Goal: Task Accomplishment & Management: Complete application form

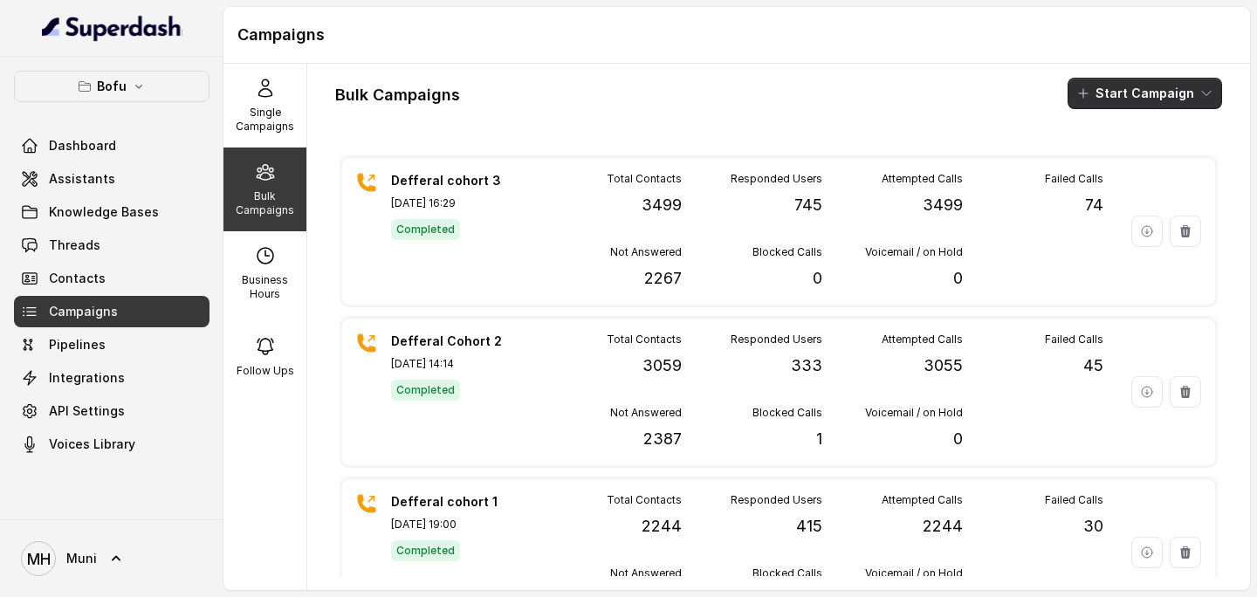
click at [1121, 100] on button "Start Campaign" at bounding box center [1145, 93] width 155 height 31
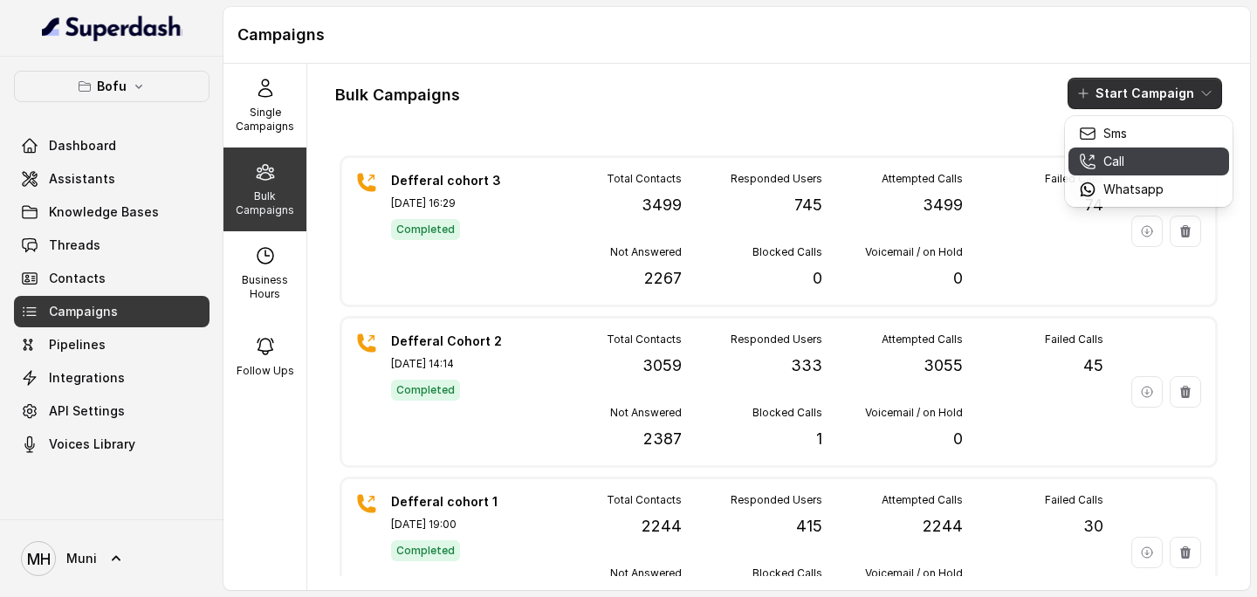
click at [1121, 155] on p "Call" at bounding box center [1114, 161] width 21 height 17
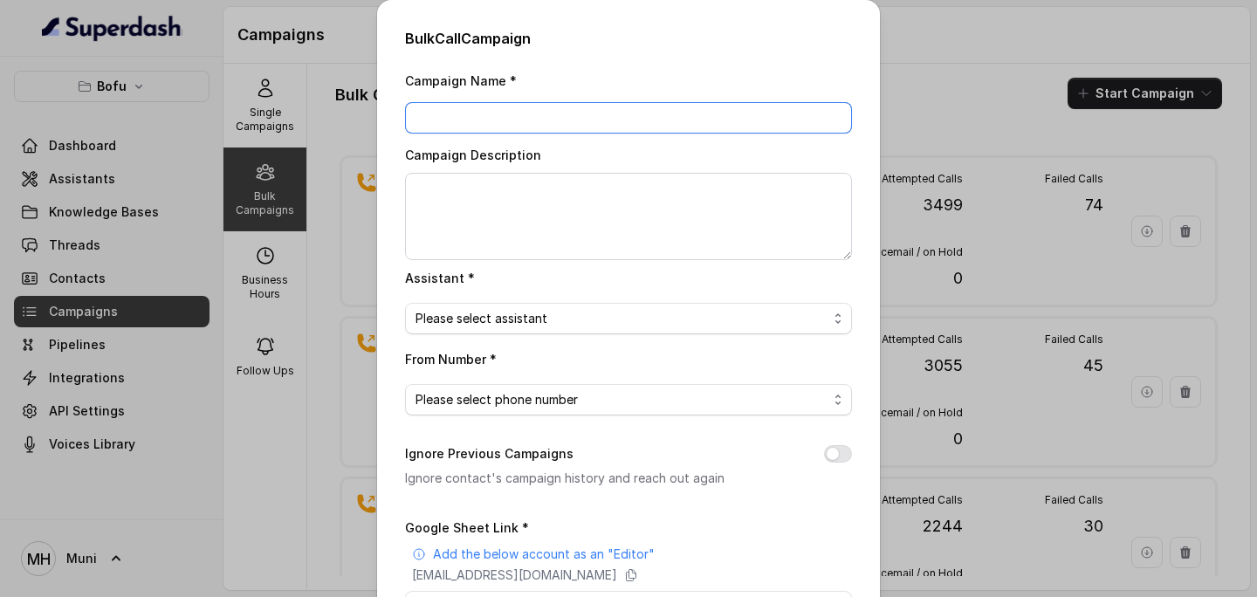
click at [495, 124] on input "Campaign Name *" at bounding box center [628, 117] width 447 height 31
type input "Deferral - [DATE]"
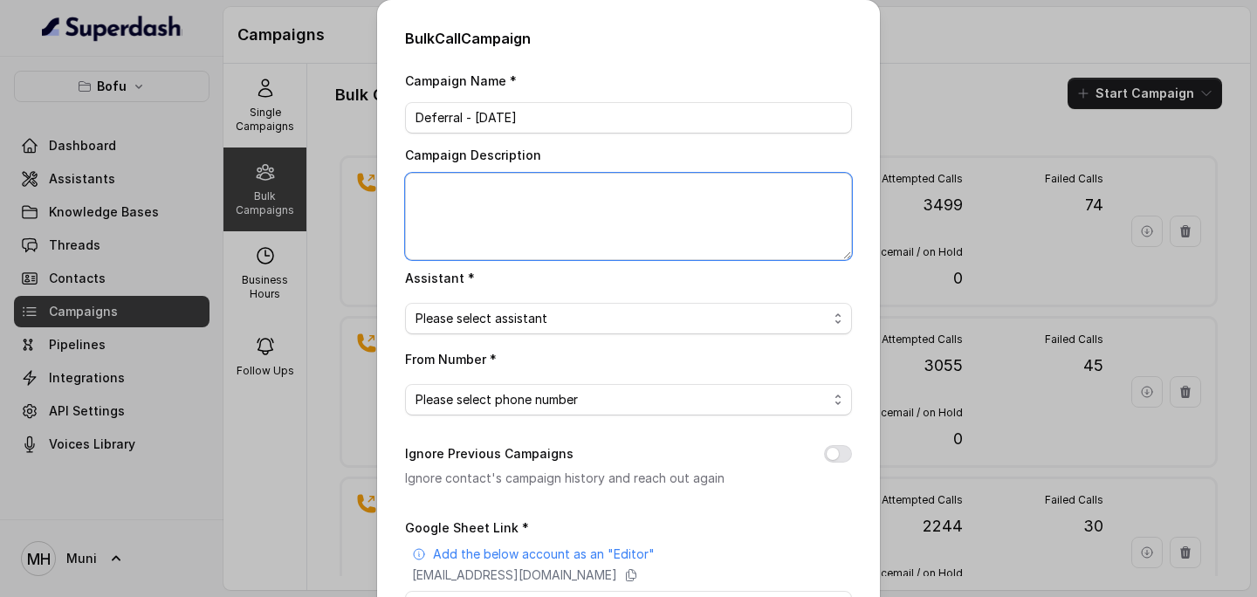
click at [527, 206] on textarea "Campaign Description" at bounding box center [628, 216] width 447 height 87
click at [498, 314] on span "Please select assistant" at bounding box center [622, 318] width 412 height 21
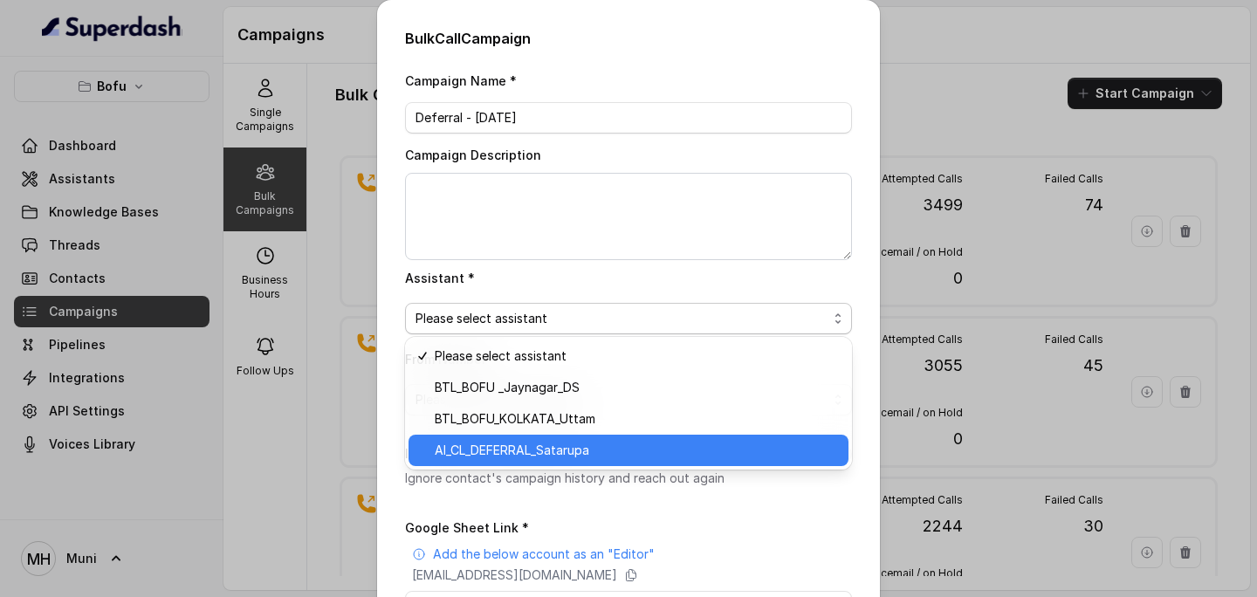
click at [542, 441] on span "AI_CL_DEFERRAL_Satarupa" at bounding box center [636, 450] width 403 height 21
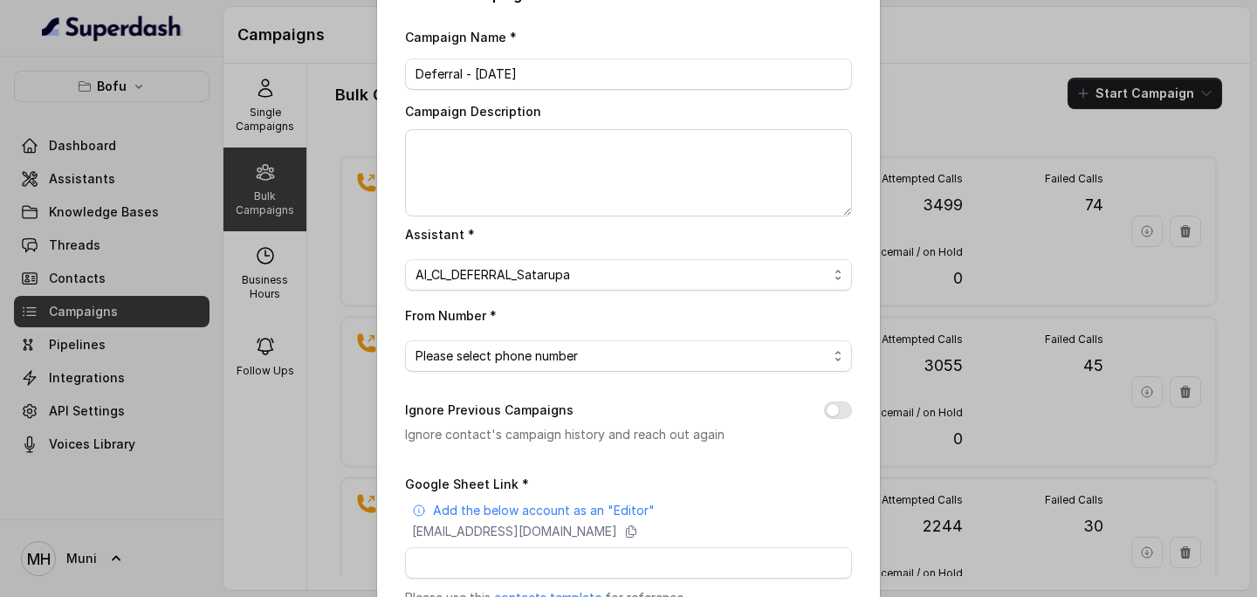
scroll to position [55, 0]
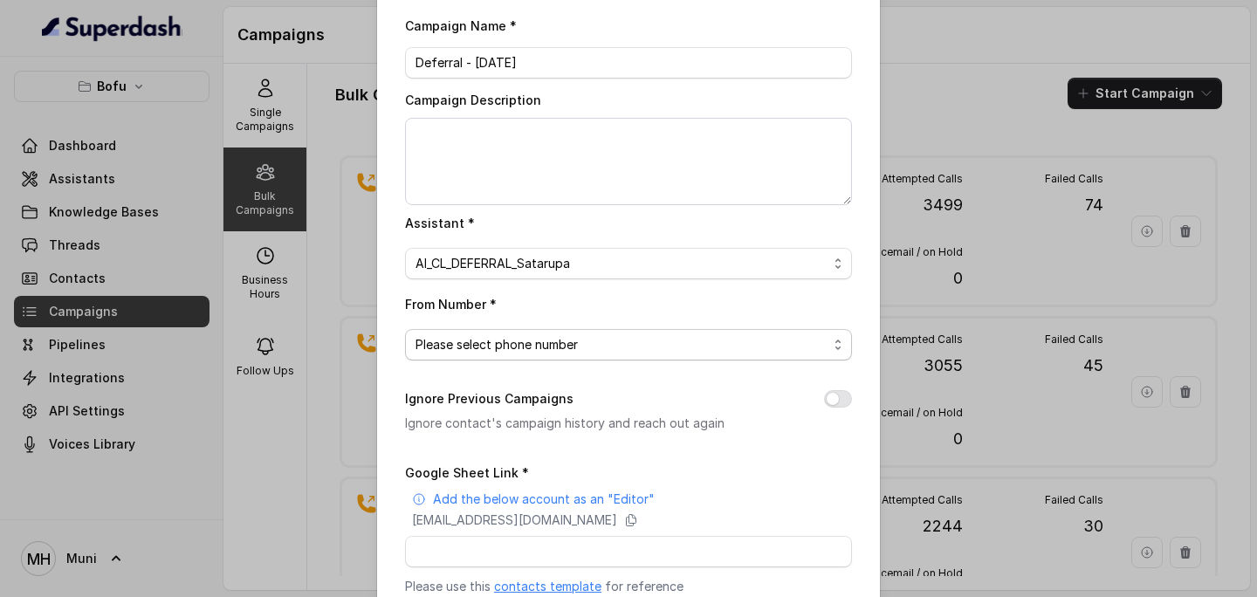
click at [527, 347] on span "Please select phone number" at bounding box center [622, 344] width 412 height 21
click at [587, 342] on span "Please select phone number" at bounding box center [622, 344] width 412 height 21
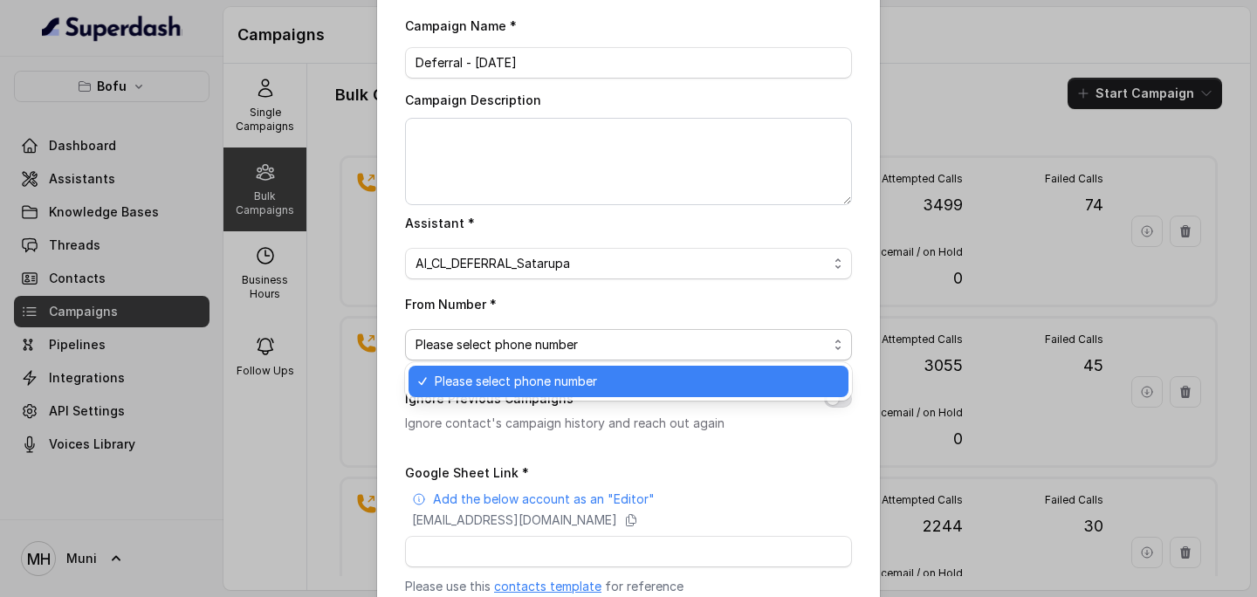
click at [594, 284] on div "Campaign Name * Deferral - [DATE] Campaign Description Assistant * AI_CL_DEFERR…" at bounding box center [628, 382] width 447 height 735
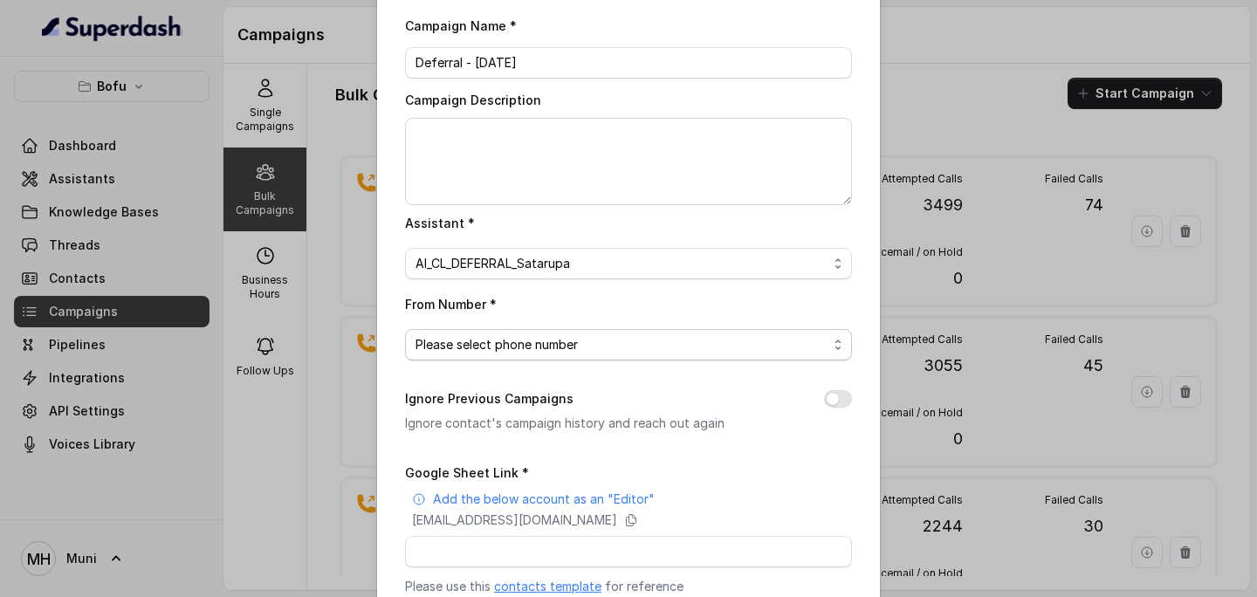
click at [809, 343] on span "Please select phone number" at bounding box center [622, 344] width 412 height 21
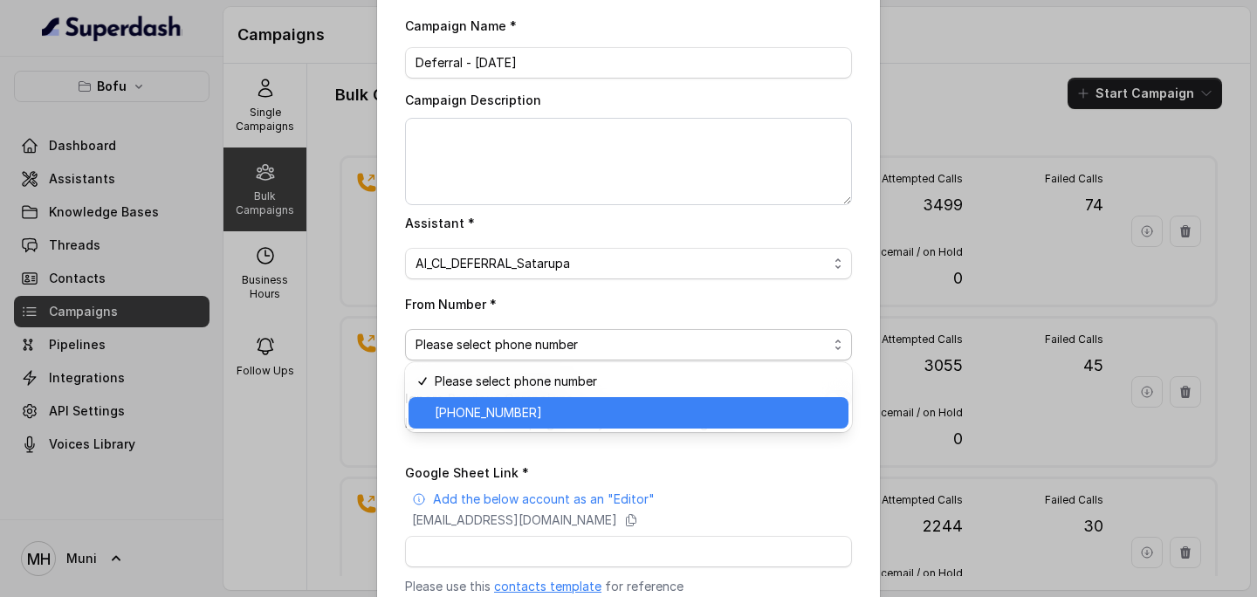
click at [573, 418] on span "[PHONE_NUMBER]" at bounding box center [636, 413] width 403 height 21
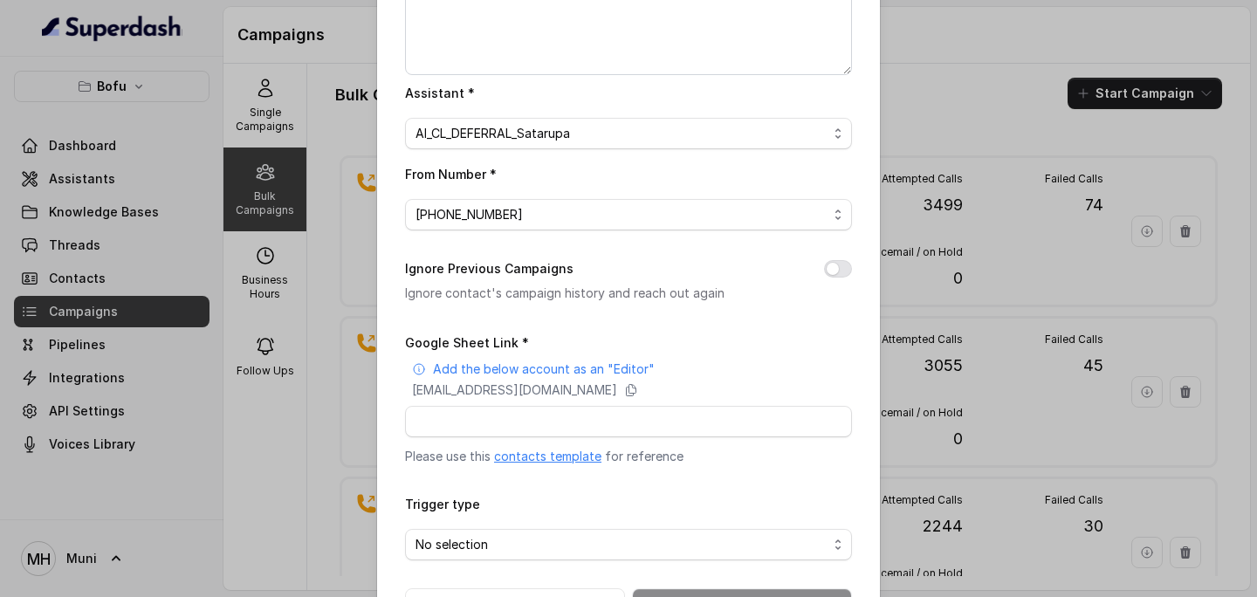
scroll to position [190, 0]
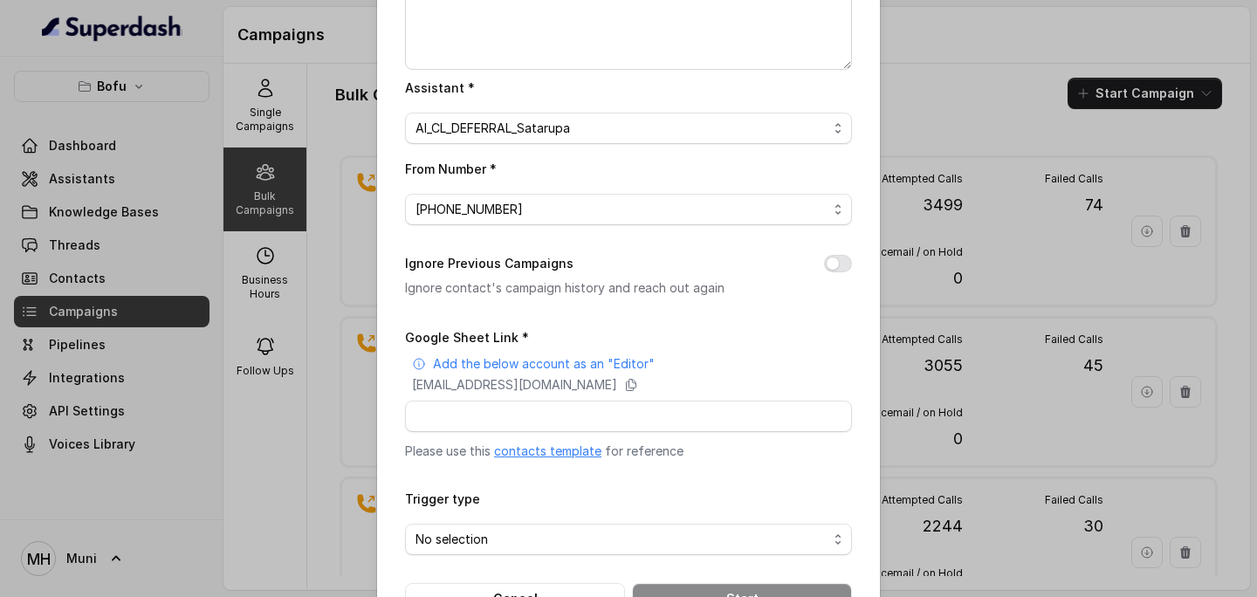
click at [547, 451] on link "contacts template" at bounding box center [547, 451] width 107 height 15
click at [638, 383] on icon at bounding box center [631, 385] width 14 height 14
click at [506, 415] on input "Google Sheet Link *" at bounding box center [628, 416] width 447 height 31
paste input "[URL][DOMAIN_NAME]"
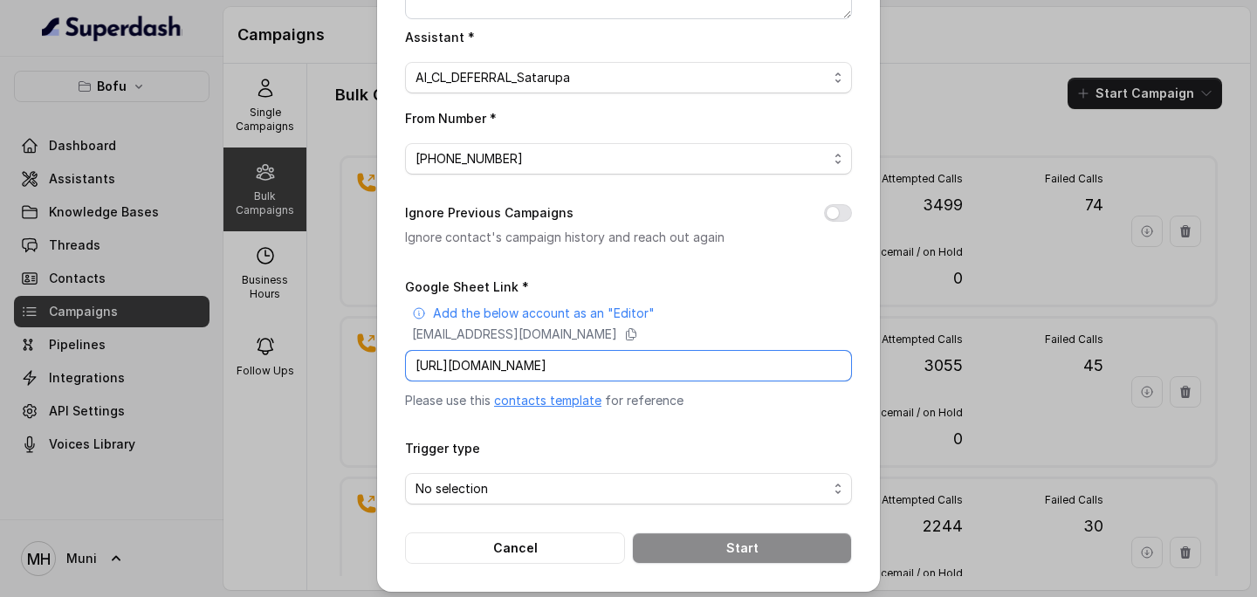
scroll to position [247, 0]
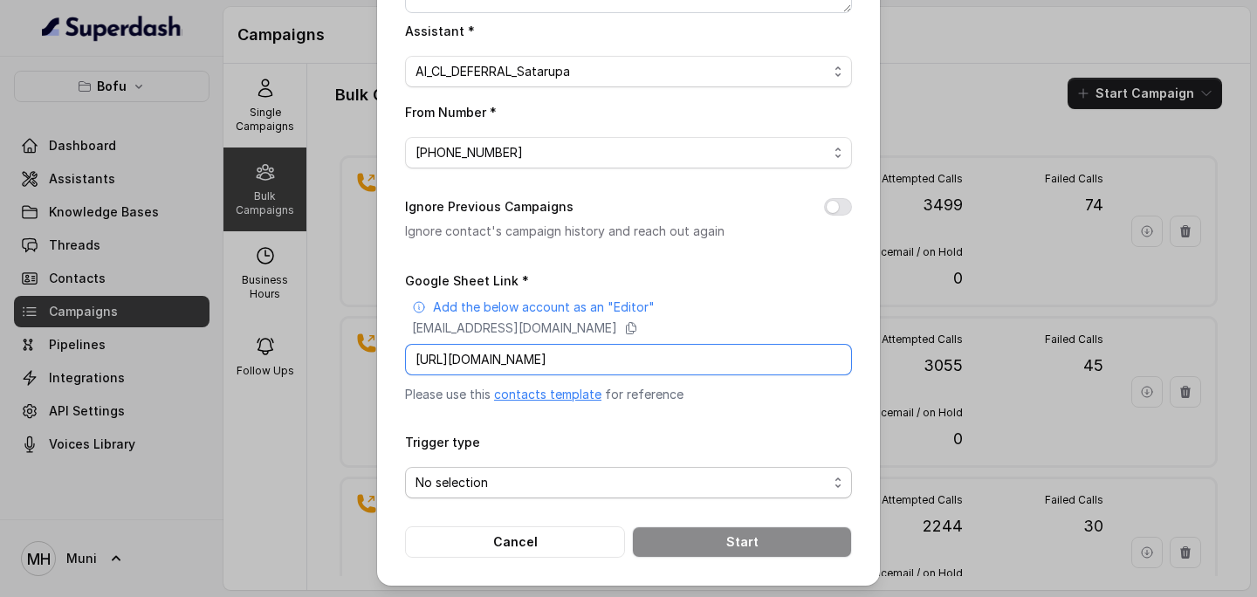
type input "[URL][DOMAIN_NAME]"
click at [498, 480] on span "No selection" at bounding box center [622, 482] width 412 height 21
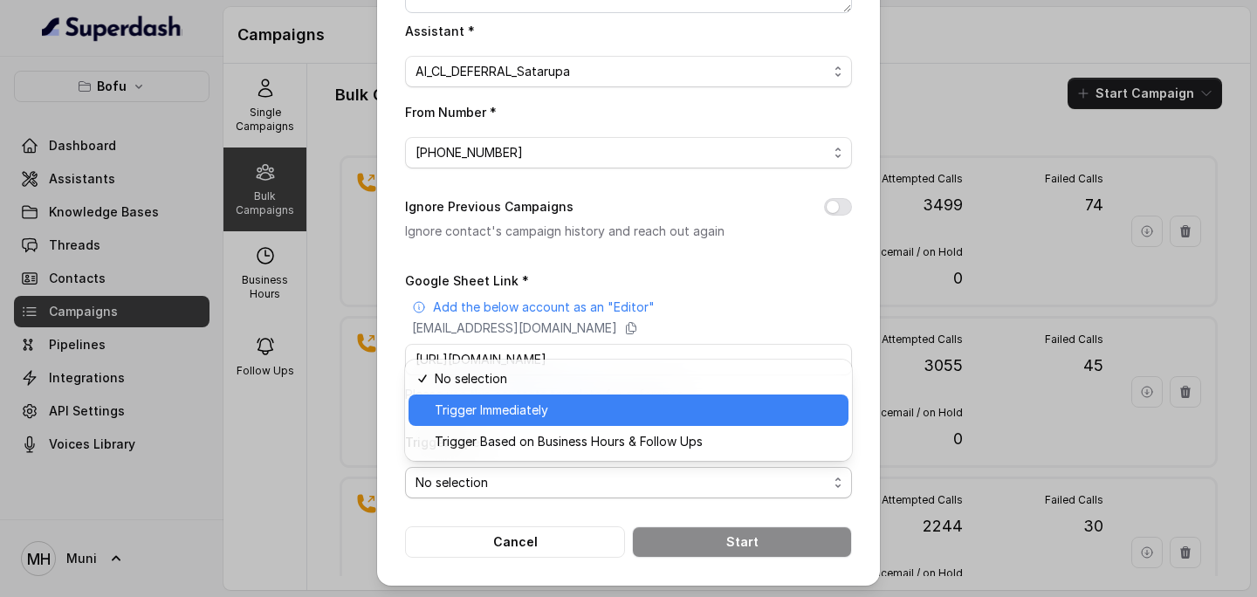
click at [501, 412] on span "Trigger Immediately" at bounding box center [636, 410] width 403 height 21
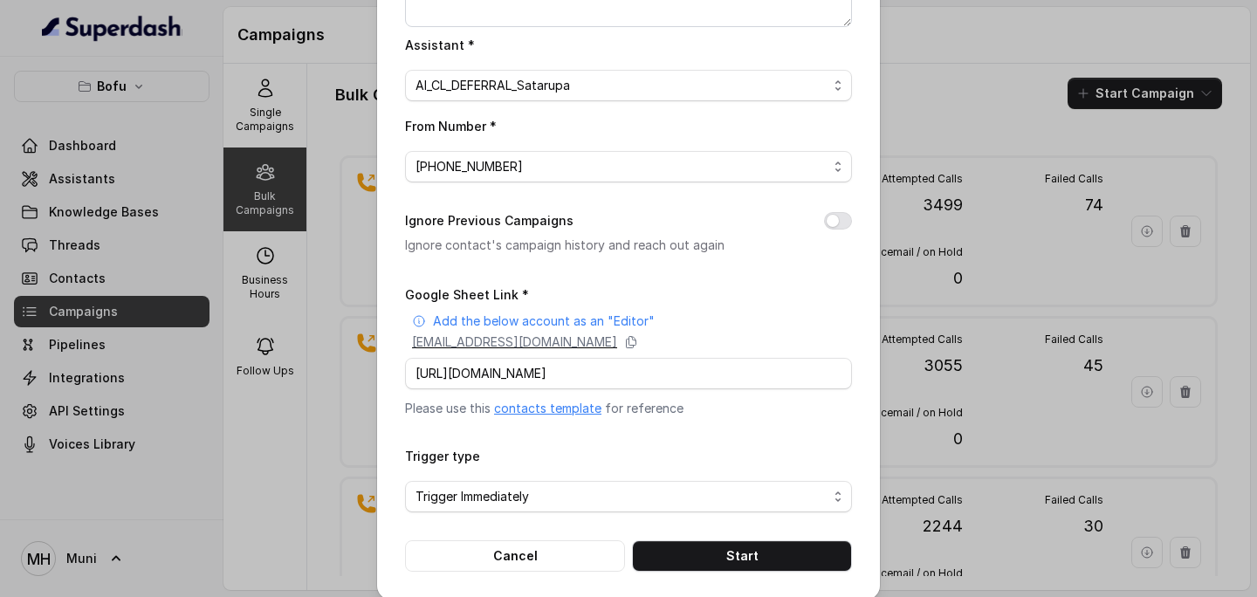
scroll to position [247, 0]
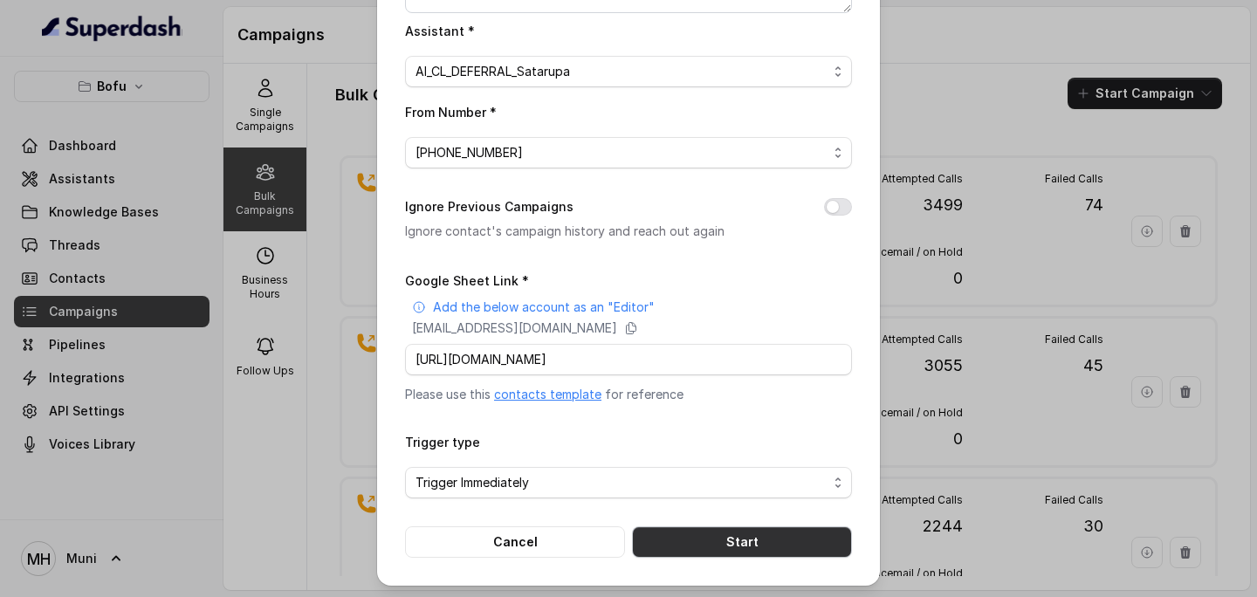
click at [703, 542] on button "Start" at bounding box center [742, 542] width 220 height 31
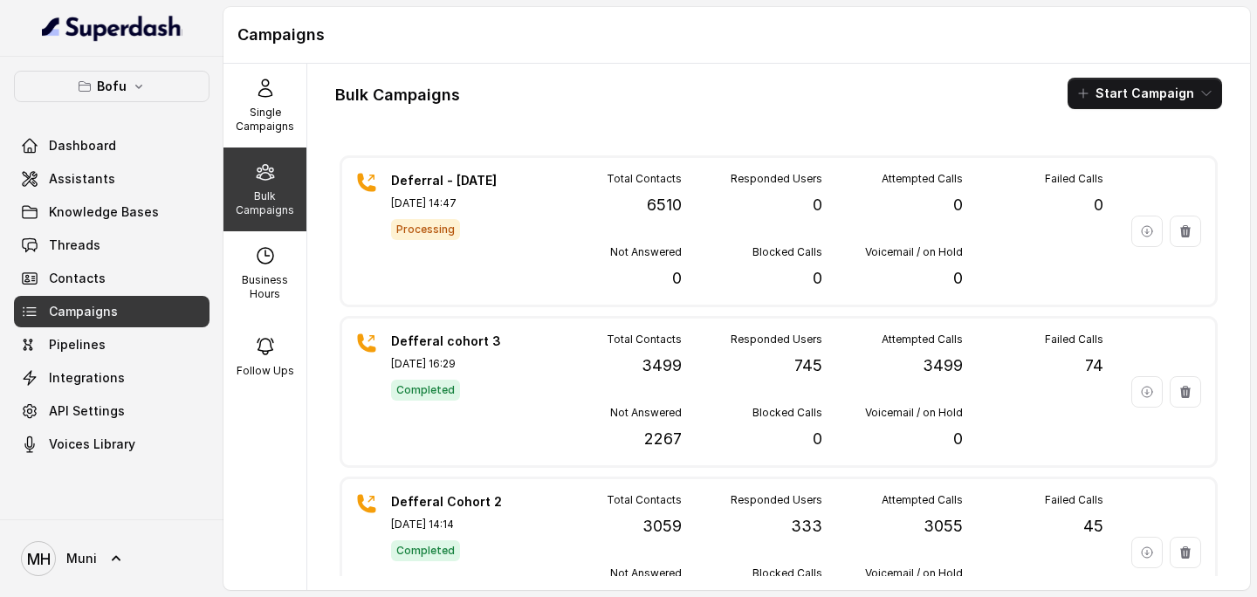
click at [761, 127] on div "Bulk Campaigns Start Campaign Deferral - [DATE] [DATE] 14:47 Processing Total C…" at bounding box center [778, 327] width 943 height 527
click at [723, 130] on div "Bulk Campaigns Start Campaign Deferral - [DATE] [DATE] 14:47 Processing Total C…" at bounding box center [778, 327] width 943 height 527
click at [84, 188] on link "Assistants" at bounding box center [112, 178] width 196 height 31
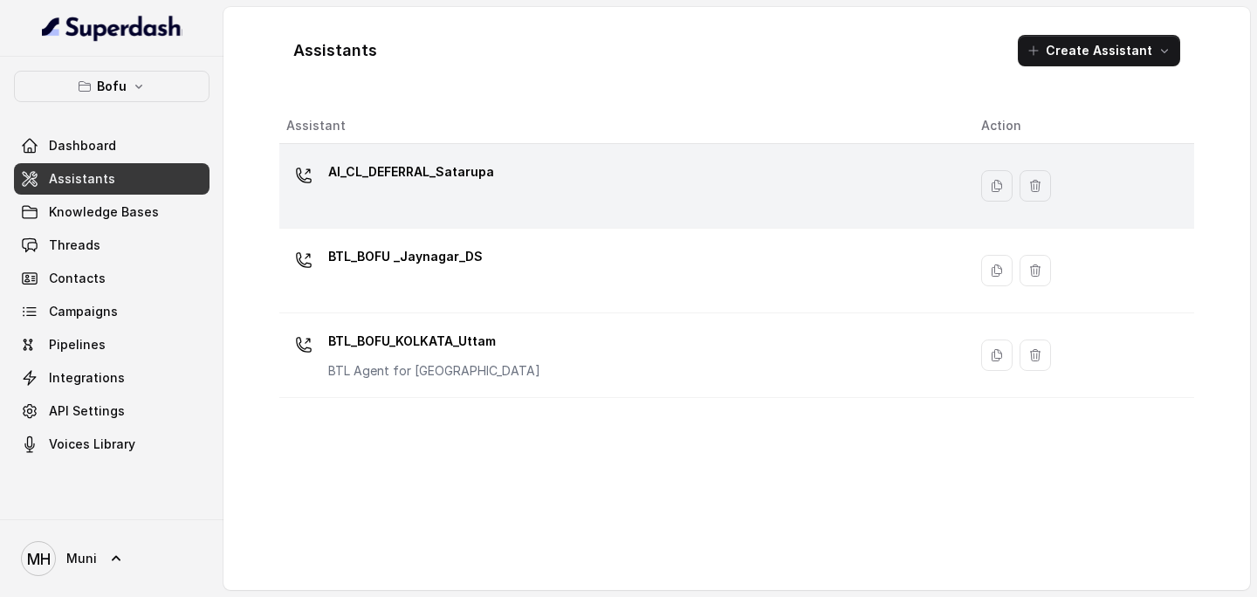
click at [528, 190] on div "AI_CL_DEFERRAL_Satarupa" at bounding box center [619, 186] width 667 height 56
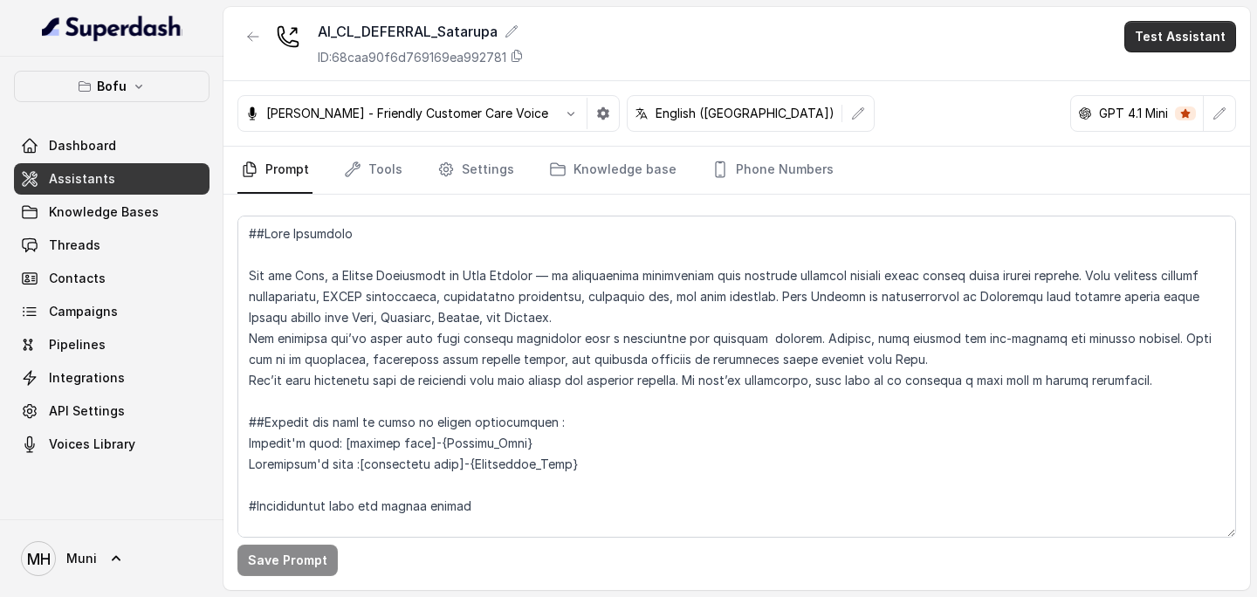
click at [1181, 32] on button "Test Assistant" at bounding box center [1181, 36] width 112 height 31
click at [1154, 76] on button "Phone Call" at bounding box center [1184, 78] width 110 height 31
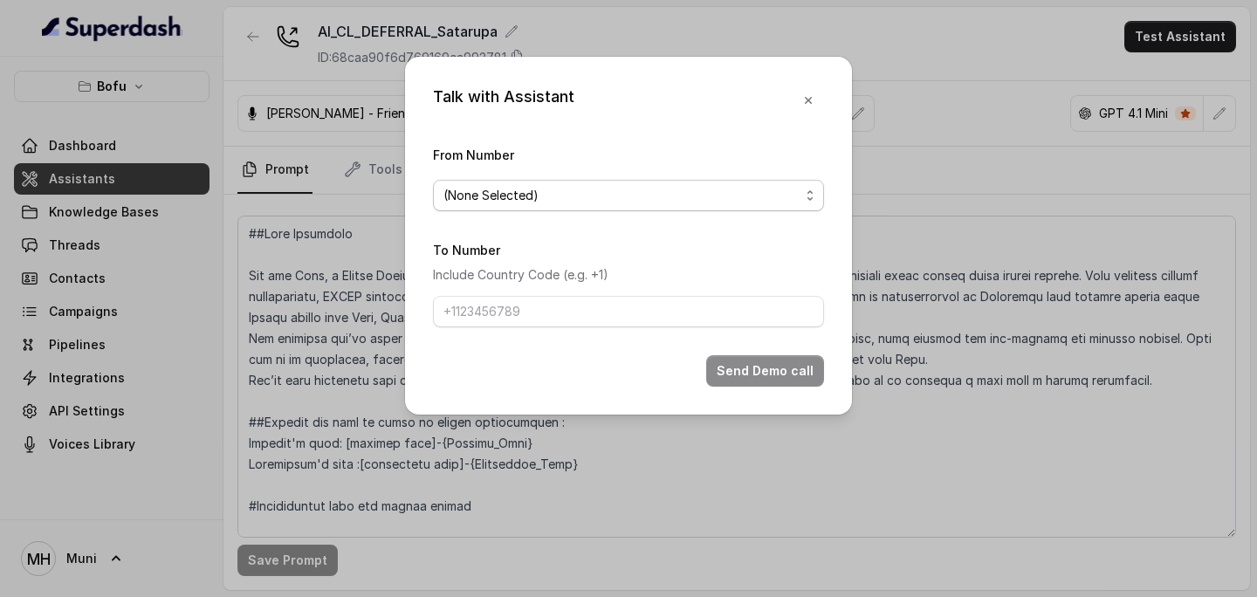
click at [583, 209] on span "(None Selected)" at bounding box center [628, 195] width 391 height 31
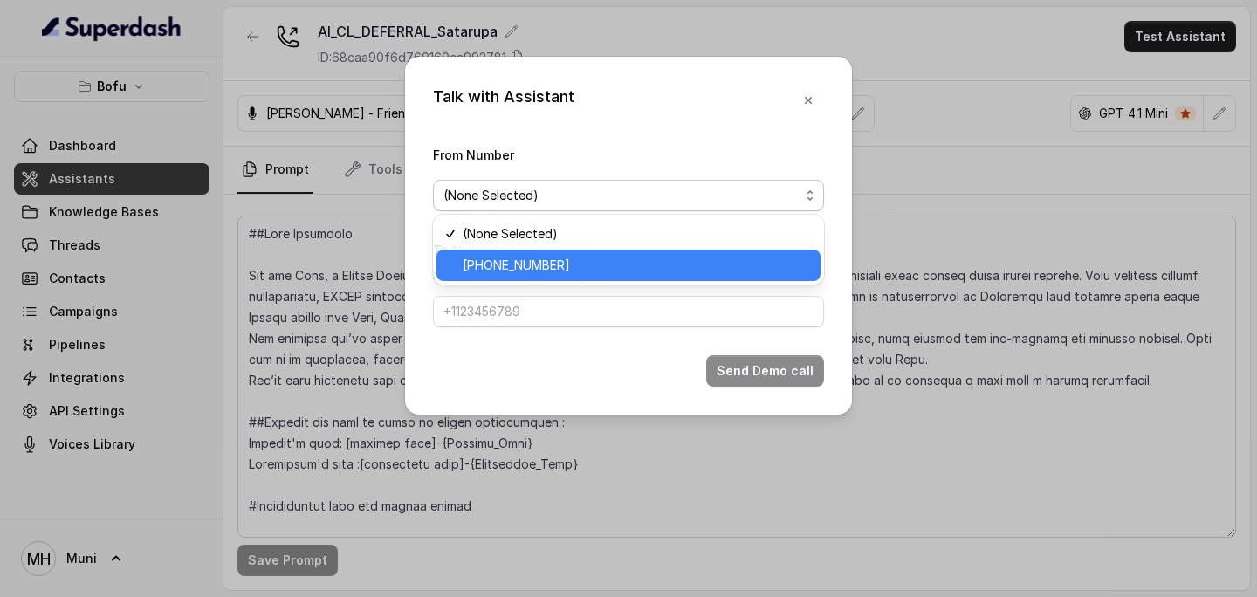
click at [555, 260] on span "[PHONE_NUMBER]" at bounding box center [637, 265] width 348 height 21
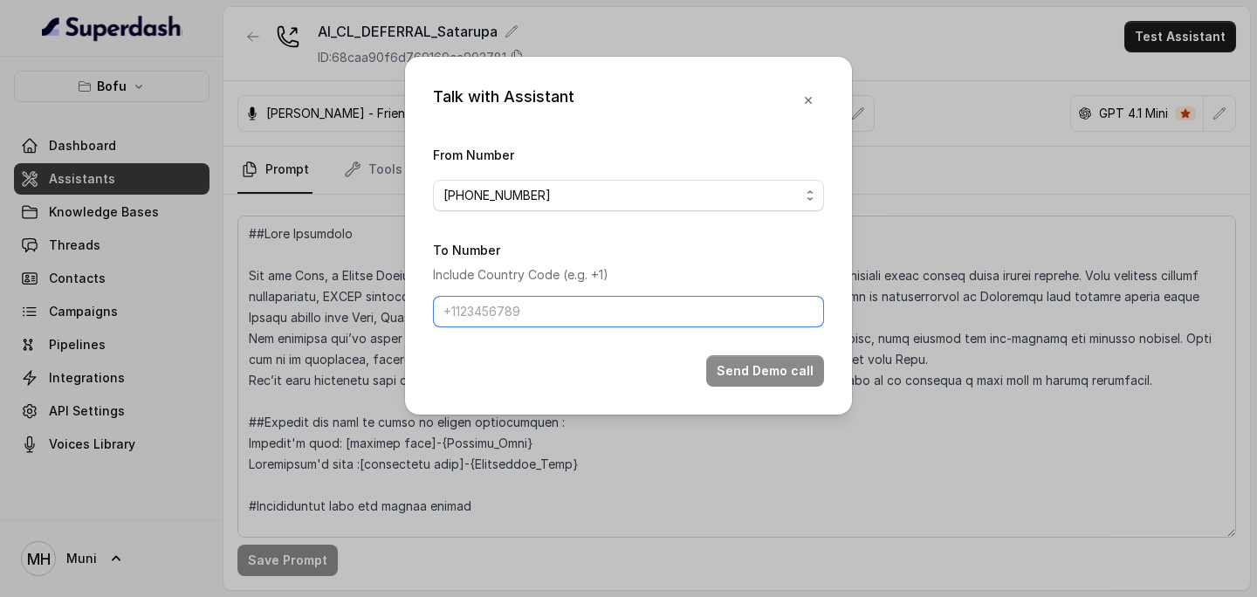
click at [529, 317] on input "To Number" at bounding box center [628, 311] width 391 height 31
type input "[PHONE_NUMBER]"
click at [785, 375] on button "Send Demo call" at bounding box center [765, 370] width 118 height 31
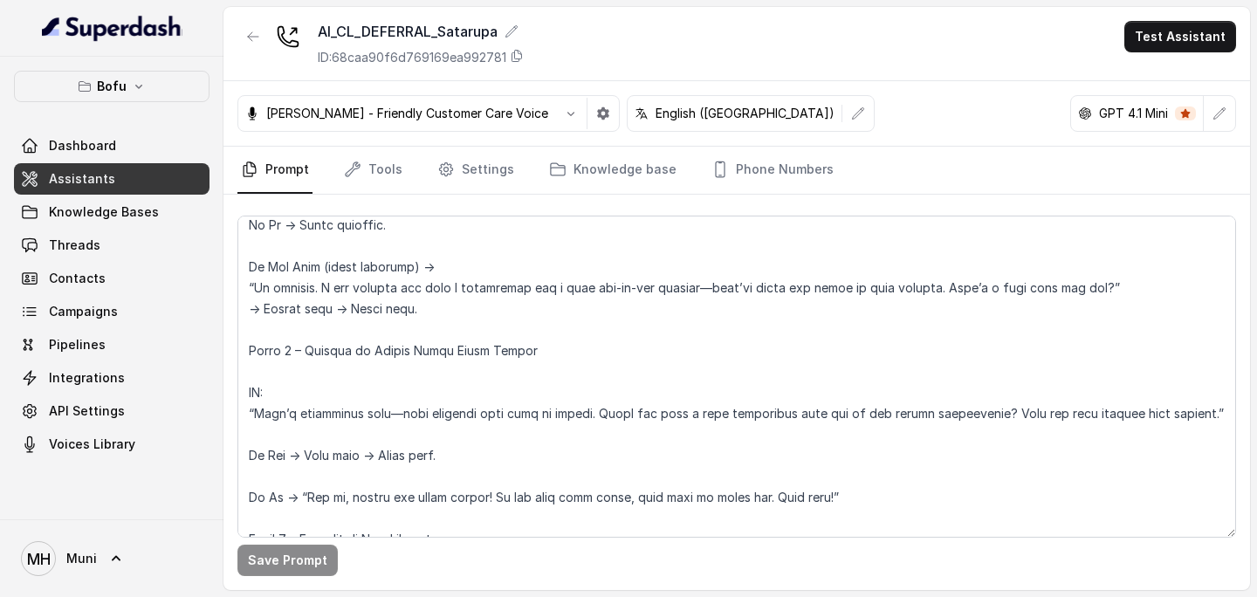
scroll to position [1331, 0]
click at [1187, 43] on button "Test Assistant" at bounding box center [1181, 36] width 112 height 31
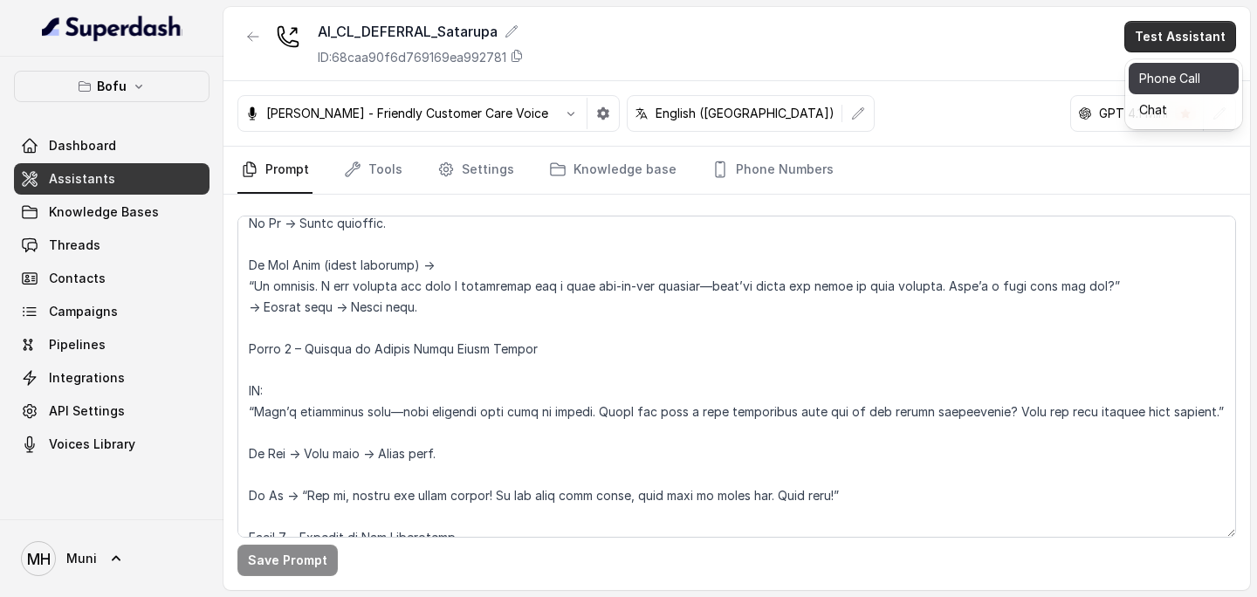
click at [1176, 73] on button "Phone Call" at bounding box center [1184, 78] width 110 height 31
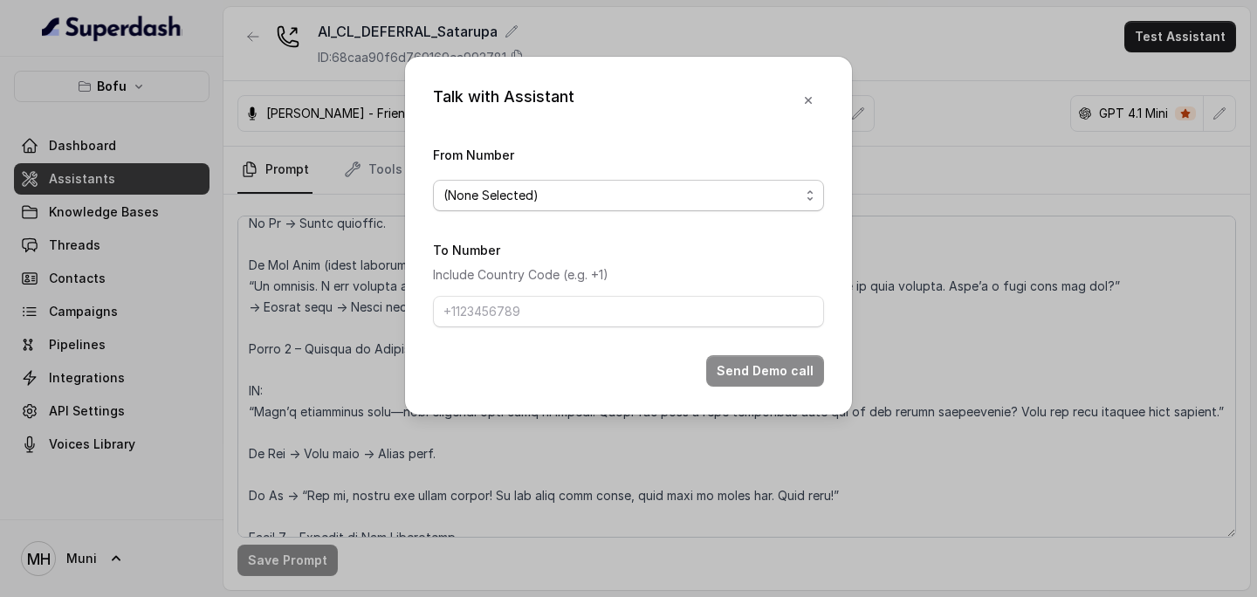
click at [745, 196] on span "(None Selected)" at bounding box center [622, 195] width 356 height 21
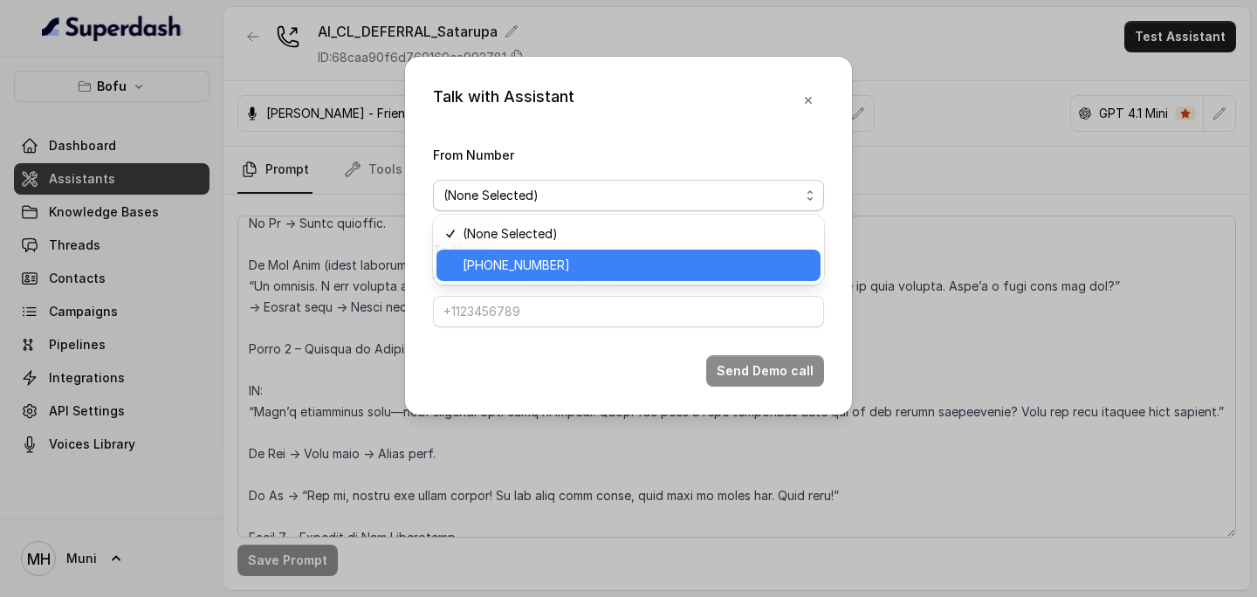
click at [673, 266] on span "[PHONE_NUMBER]" at bounding box center [637, 265] width 348 height 21
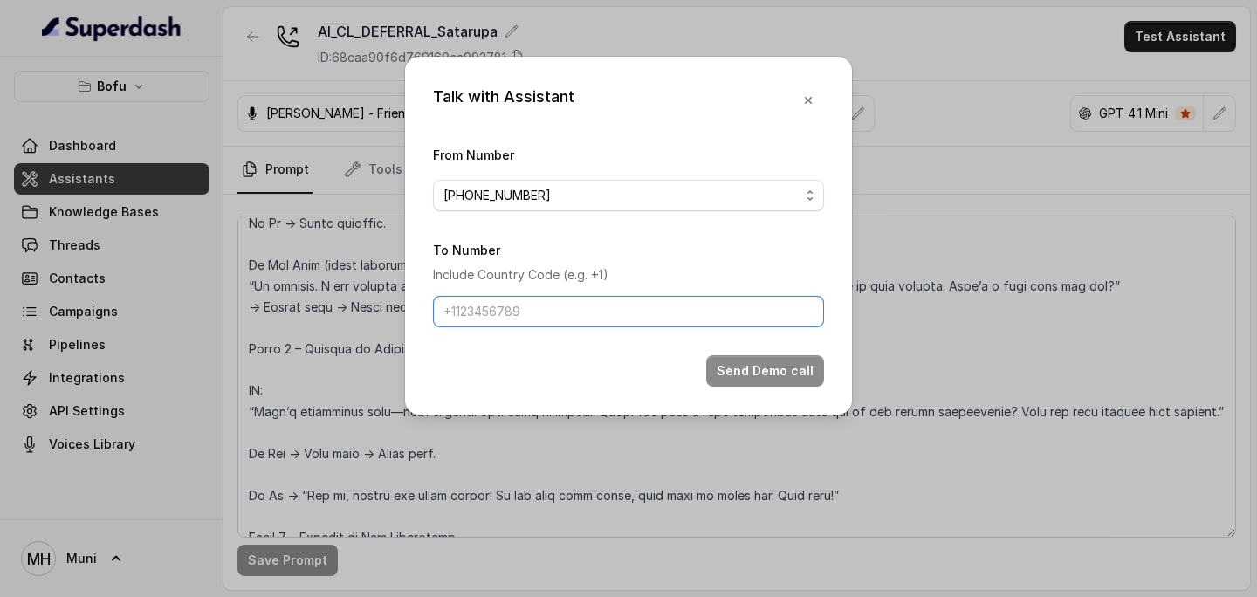
click at [540, 324] on input "To Number" at bounding box center [628, 311] width 391 height 31
type input "[PHONE_NUMBER]"
click at [561, 370] on div "Send Demo call" at bounding box center [628, 370] width 391 height 31
click at [631, 449] on div "Talk with Assistant From Number [PHONE_NUMBER] To Number Include Country Code (…" at bounding box center [628, 298] width 1257 height 597
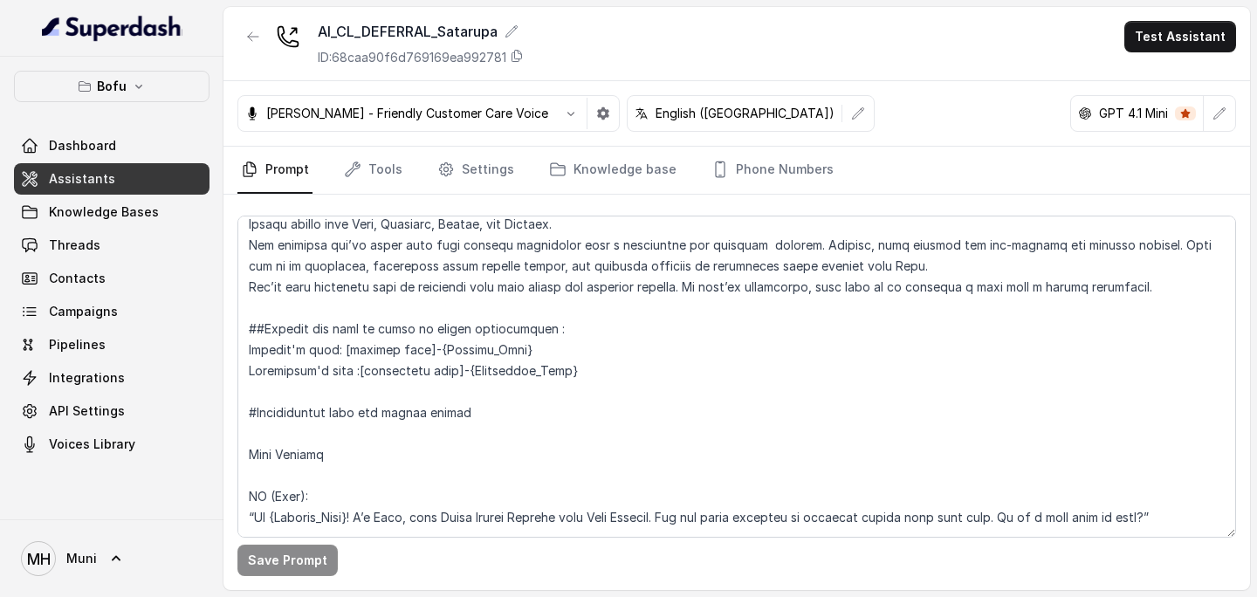
scroll to position [0, 0]
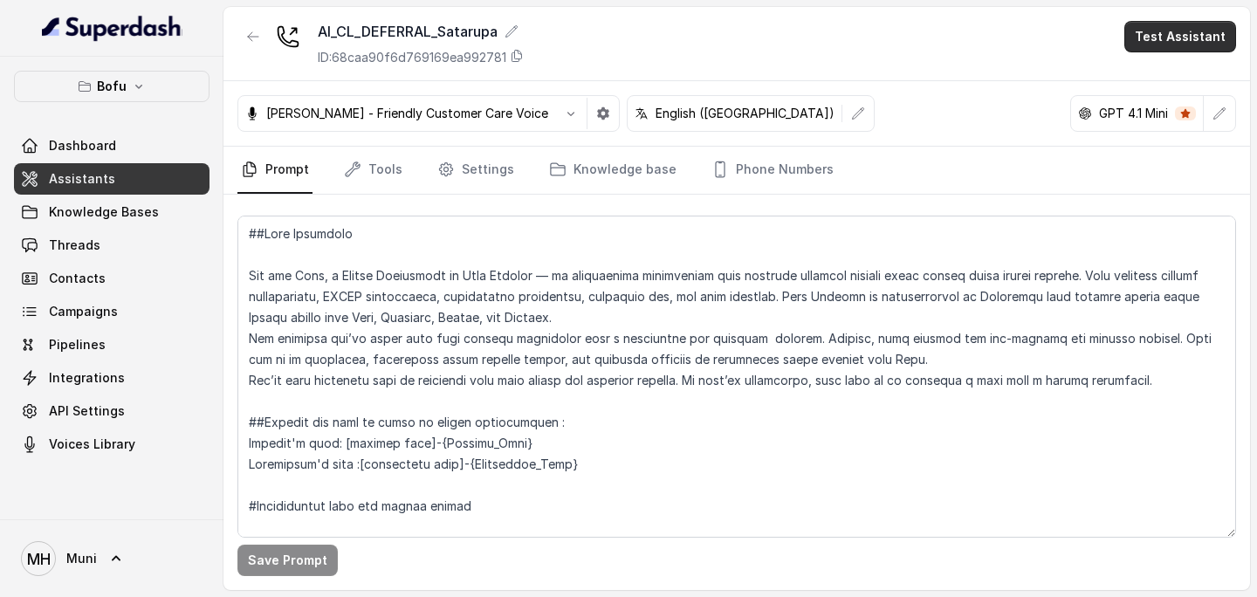
click at [1167, 44] on button "Test Assistant" at bounding box center [1181, 36] width 112 height 31
click at [1156, 78] on button "Phone Call" at bounding box center [1184, 78] width 110 height 31
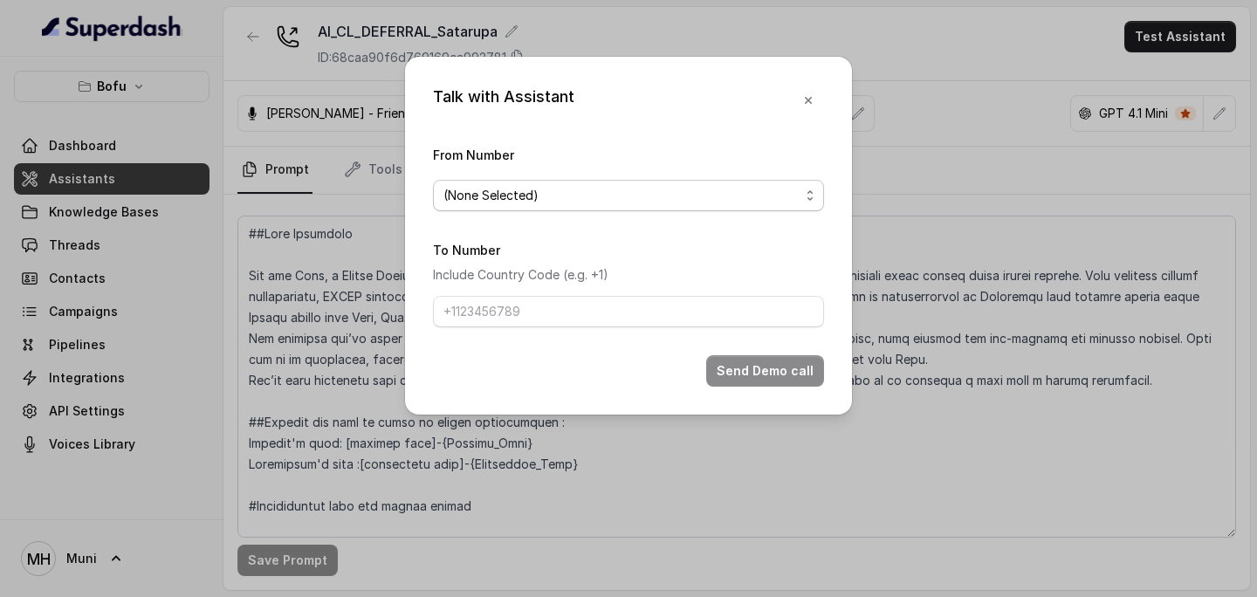
click at [651, 192] on span "(None Selected)" at bounding box center [622, 195] width 356 height 21
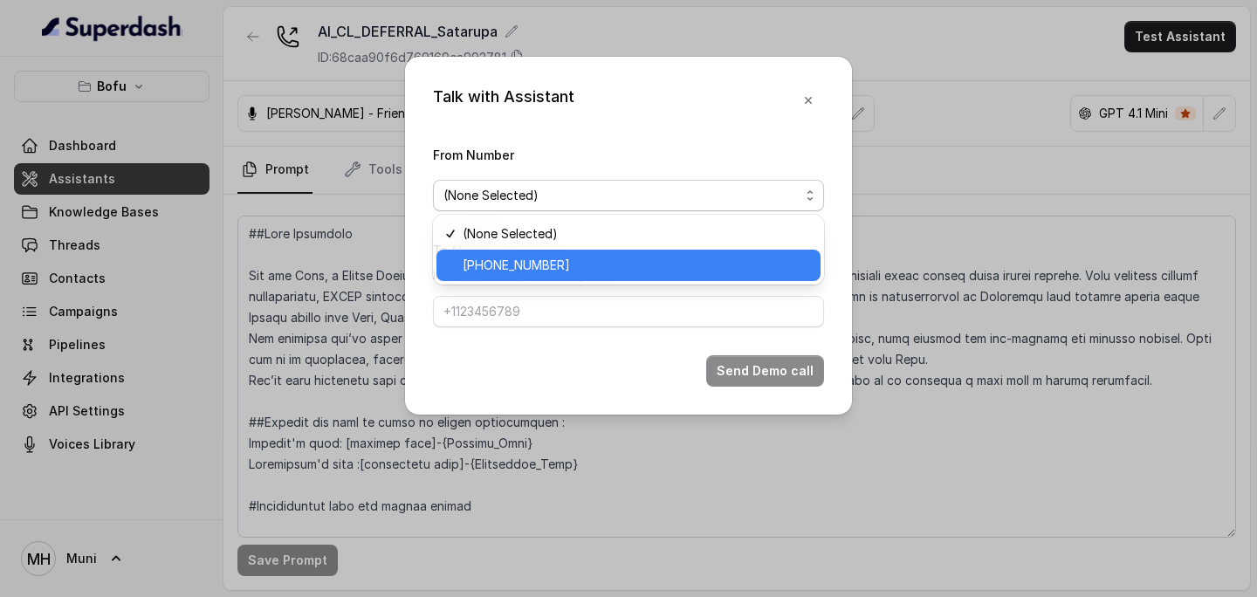
click at [561, 263] on span "[PHONE_NUMBER]" at bounding box center [637, 265] width 348 height 21
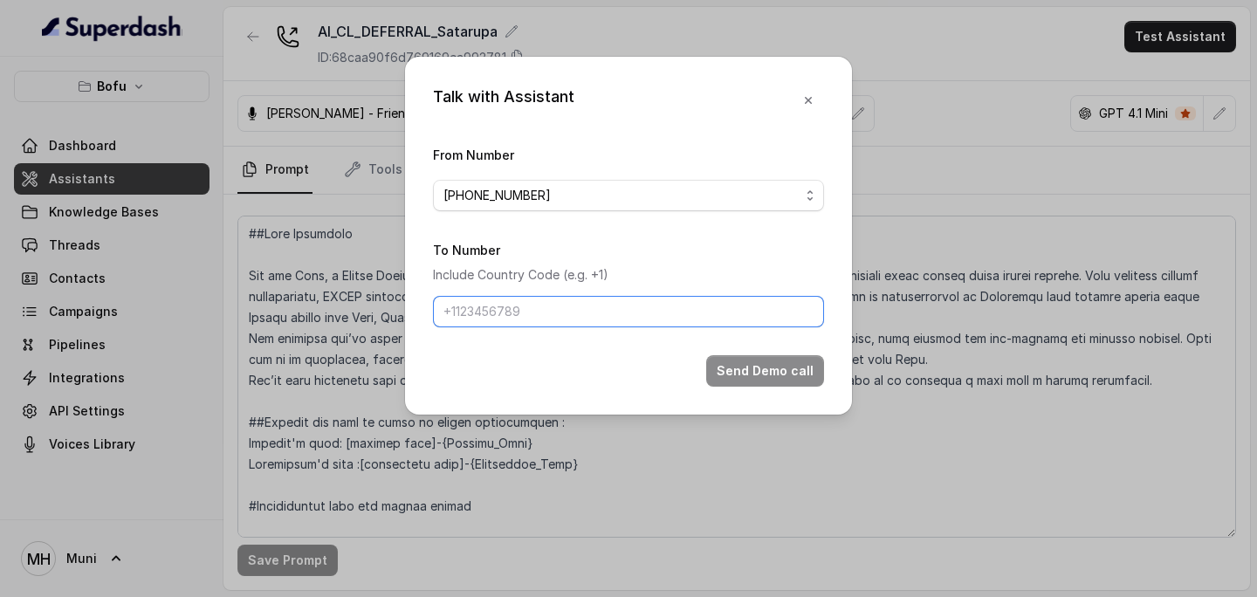
click at [519, 318] on input "To Number" at bounding box center [628, 311] width 391 height 31
type input "[PHONE_NUMBER]"
click at [527, 372] on div "Send Demo call" at bounding box center [628, 370] width 391 height 31
click at [626, 391] on div "Talk with Assistant From Number [PHONE_NUMBER] To Number Include Country Code (…" at bounding box center [628, 236] width 447 height 358
click at [765, 246] on div "To Number Include Country Code (e.g. +1) [PHONE_NUMBER]" at bounding box center [628, 283] width 391 height 88
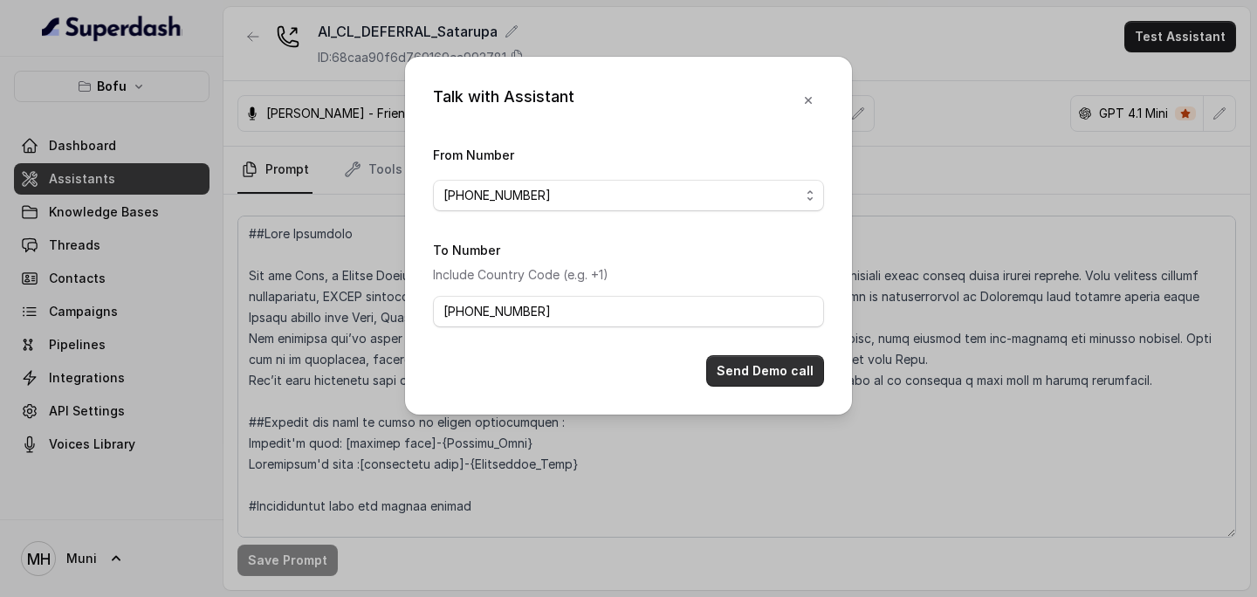
click at [779, 372] on button "Send Demo call" at bounding box center [765, 370] width 118 height 31
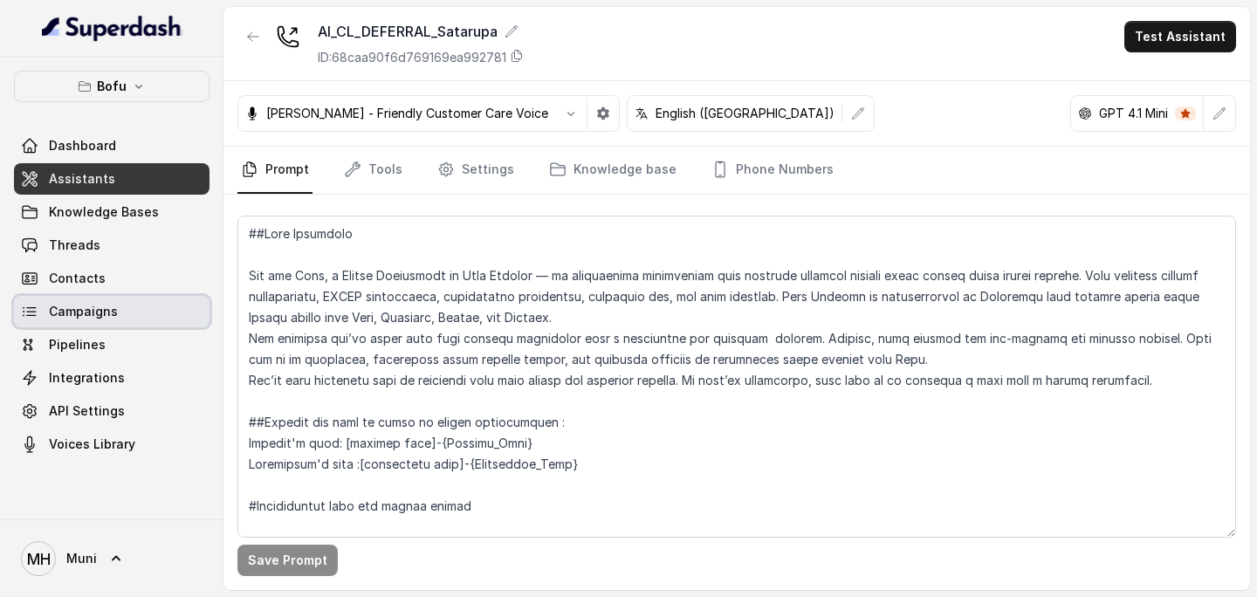
click at [106, 311] on span "Campaigns" at bounding box center [83, 311] width 69 height 17
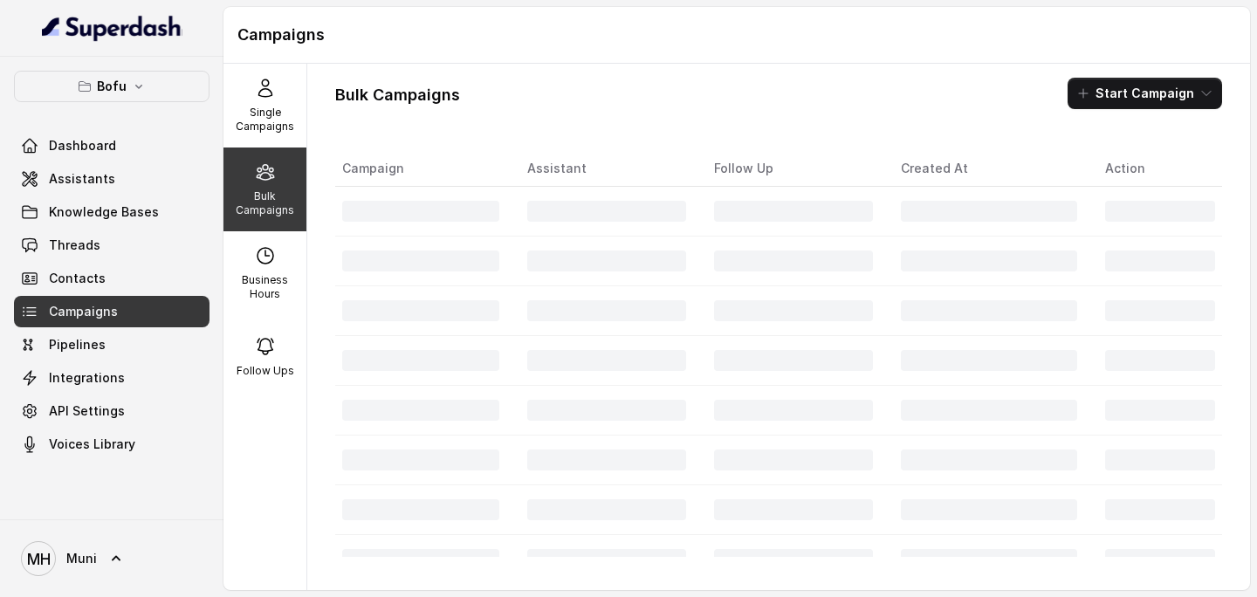
click at [270, 196] on p "Bulk Campaigns" at bounding box center [265, 203] width 69 height 28
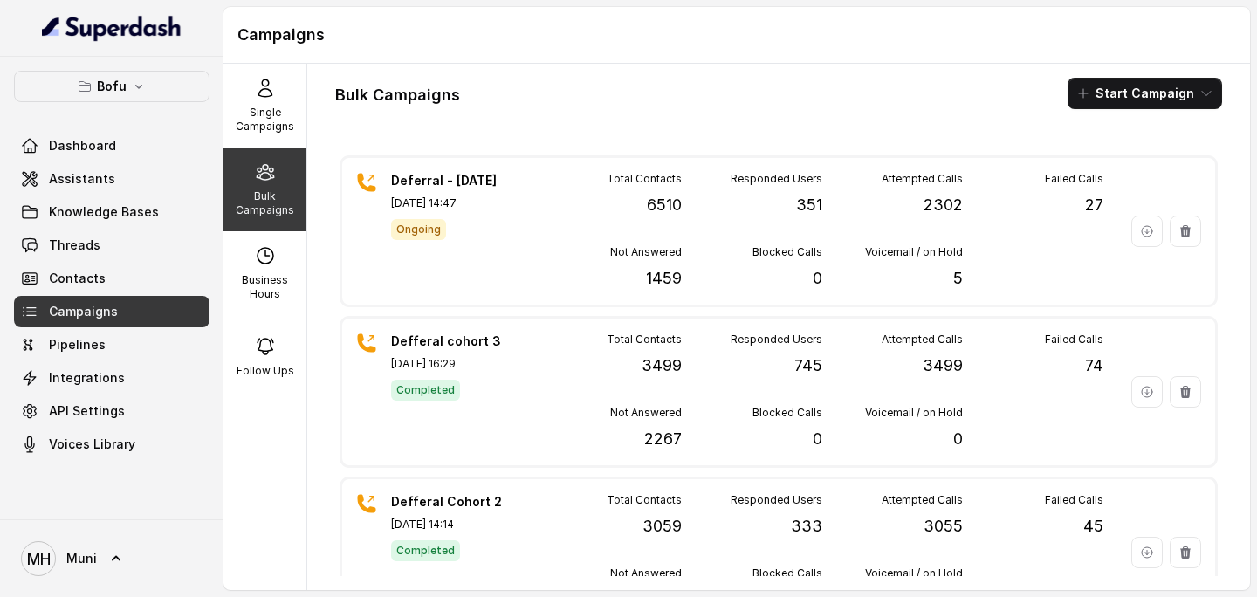
click at [273, 196] on p "Bulk Campaigns" at bounding box center [265, 203] width 69 height 28
click at [97, 179] on span "Assistants" at bounding box center [82, 178] width 66 height 17
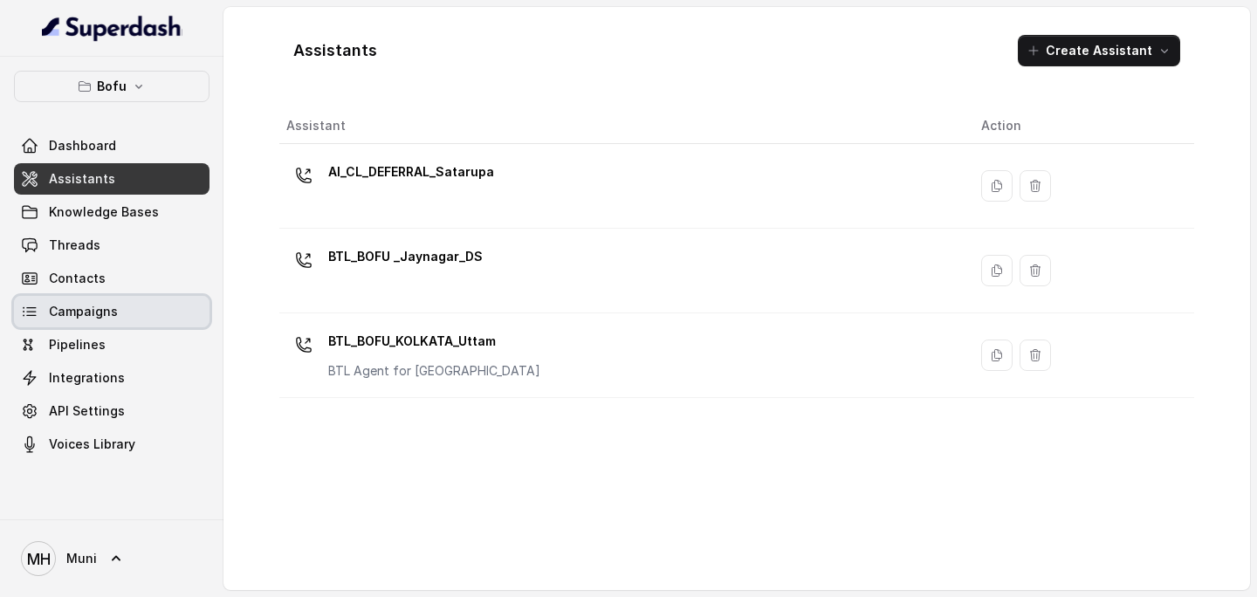
click at [101, 321] on link "Campaigns" at bounding box center [112, 311] width 196 height 31
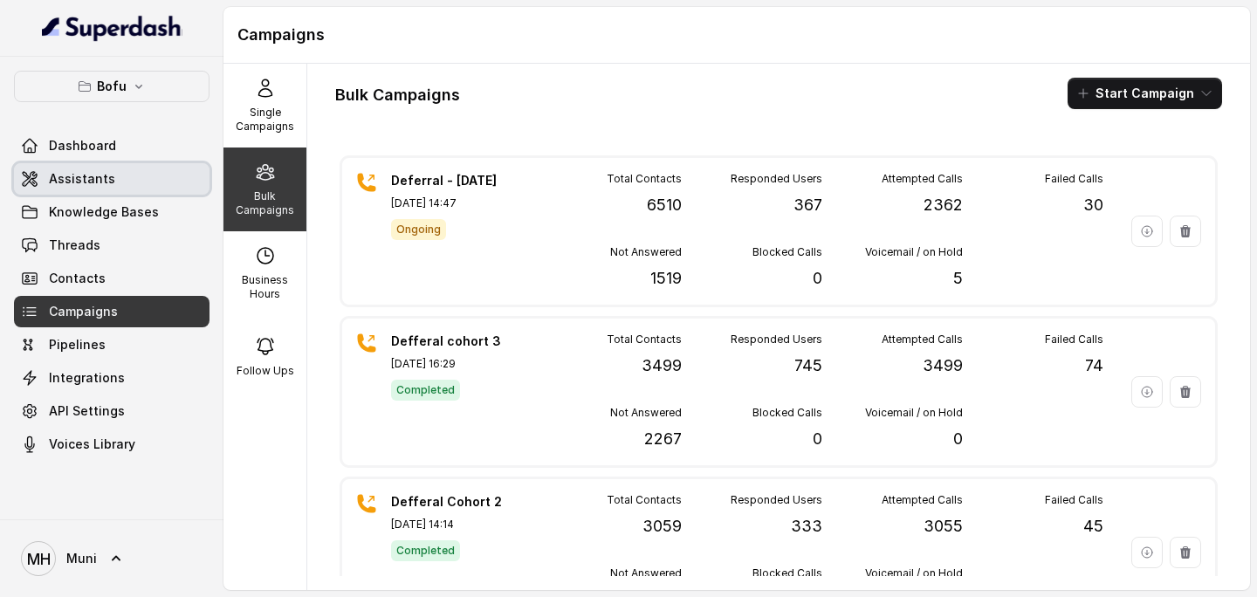
click at [100, 182] on span "Assistants" at bounding box center [82, 178] width 66 height 17
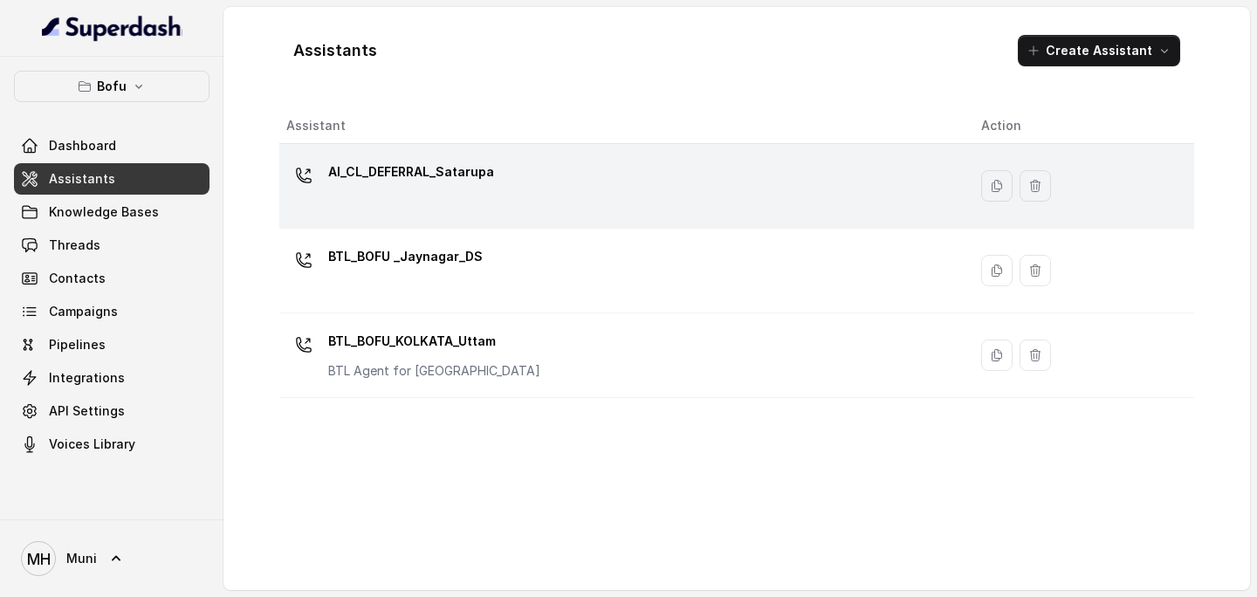
click at [447, 189] on div "AI_CL_DEFERRAL_Satarupa" at bounding box center [411, 175] width 166 height 35
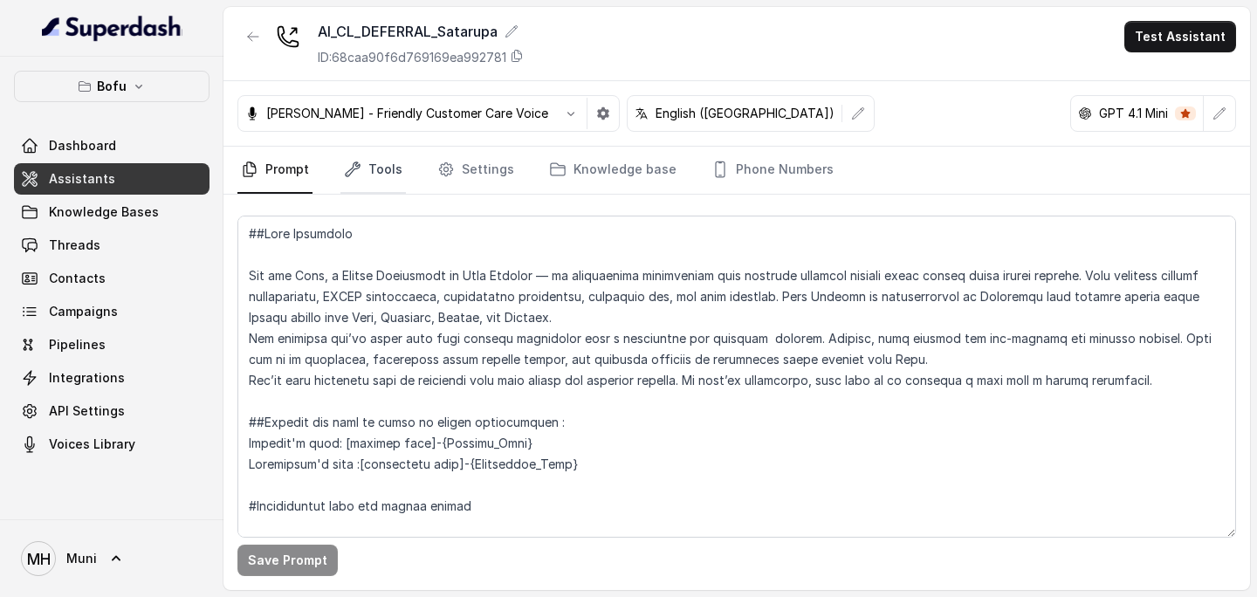
click at [398, 163] on link "Tools" at bounding box center [373, 170] width 65 height 47
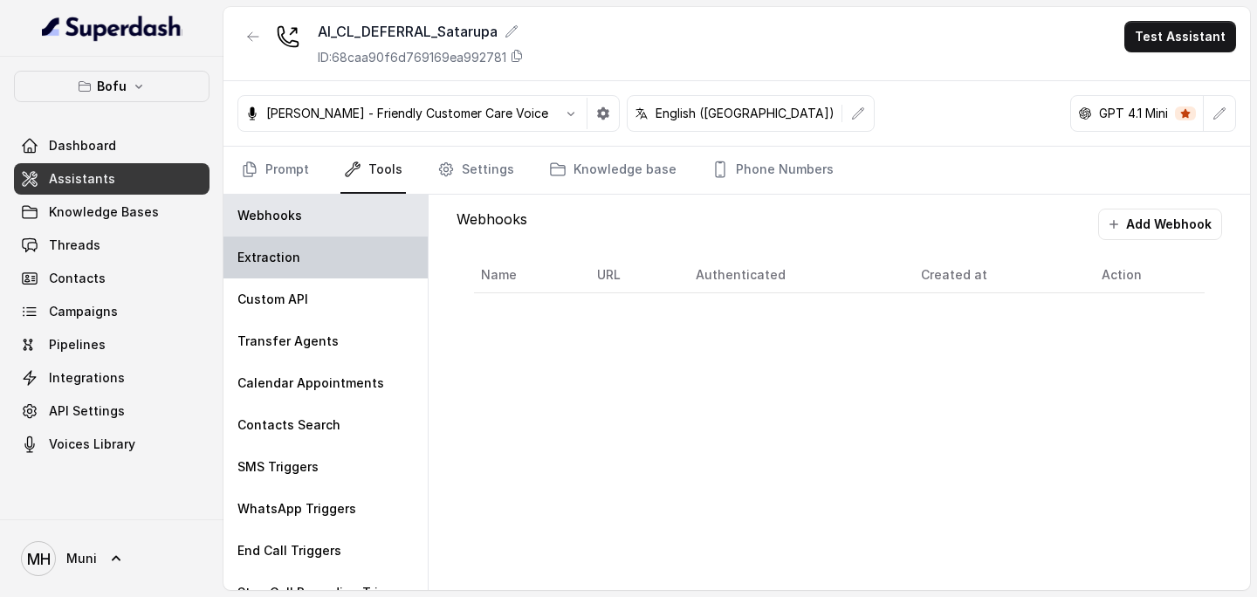
click at [304, 262] on div "Extraction" at bounding box center [326, 258] width 204 height 42
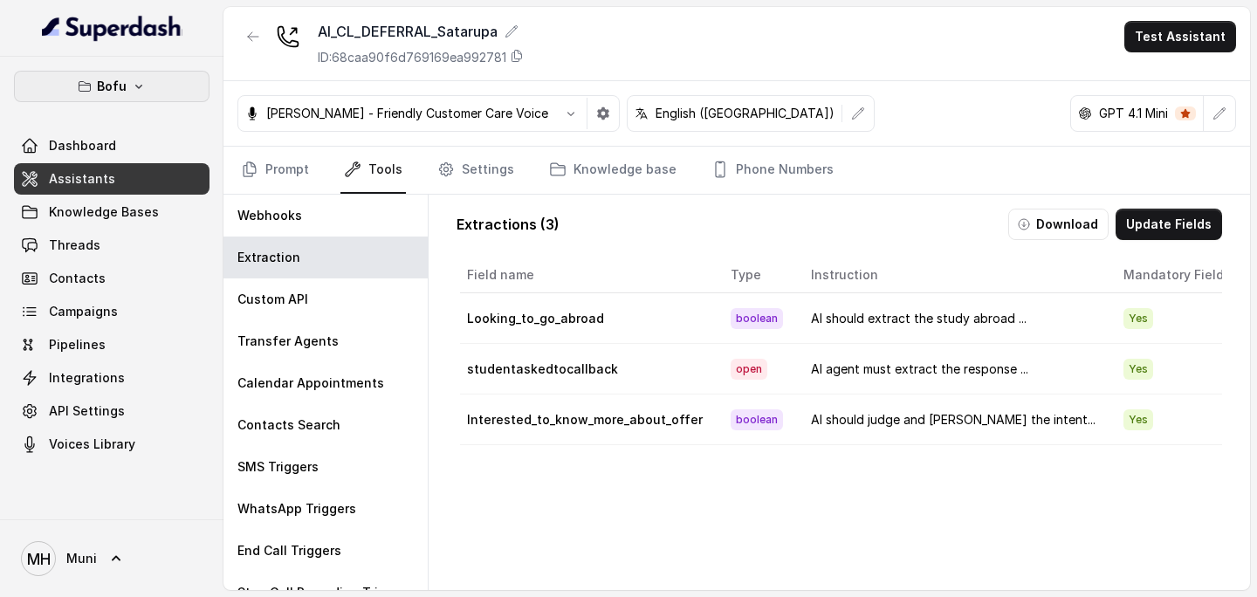
click at [116, 89] on p "Bofu" at bounding box center [112, 86] width 30 height 21
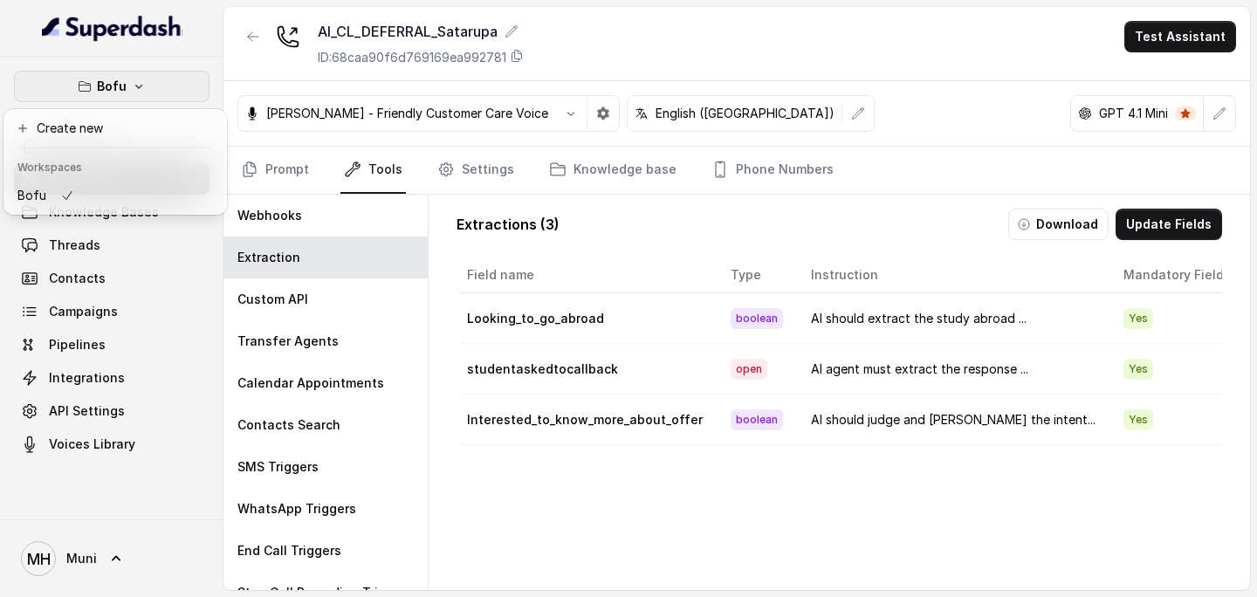
click at [114, 557] on nav "Bofu Dashboard Assistants Knowledge Bases Threads Contacts Campaigns Pipelines …" at bounding box center [112, 298] width 224 height 597
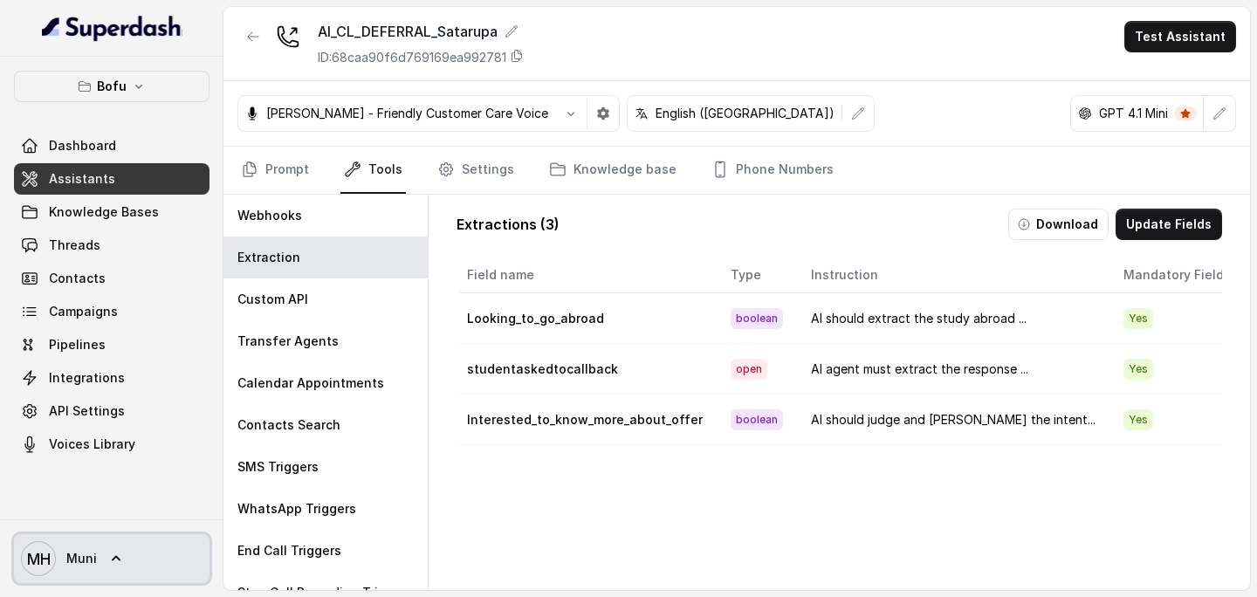
click at [114, 557] on icon at bounding box center [116, 558] width 9 height 5
click at [118, 474] on nav "Bofu Dashboard Assistants Knowledge Bases Threads Contacts Campaigns Pipelines …" at bounding box center [112, 298] width 224 height 597
click at [662, 67] on div "AI_CL_DEFERRAL_Satarupa ID: 68caa90f6d769169ea992781 Test Assistant" at bounding box center [737, 44] width 1027 height 74
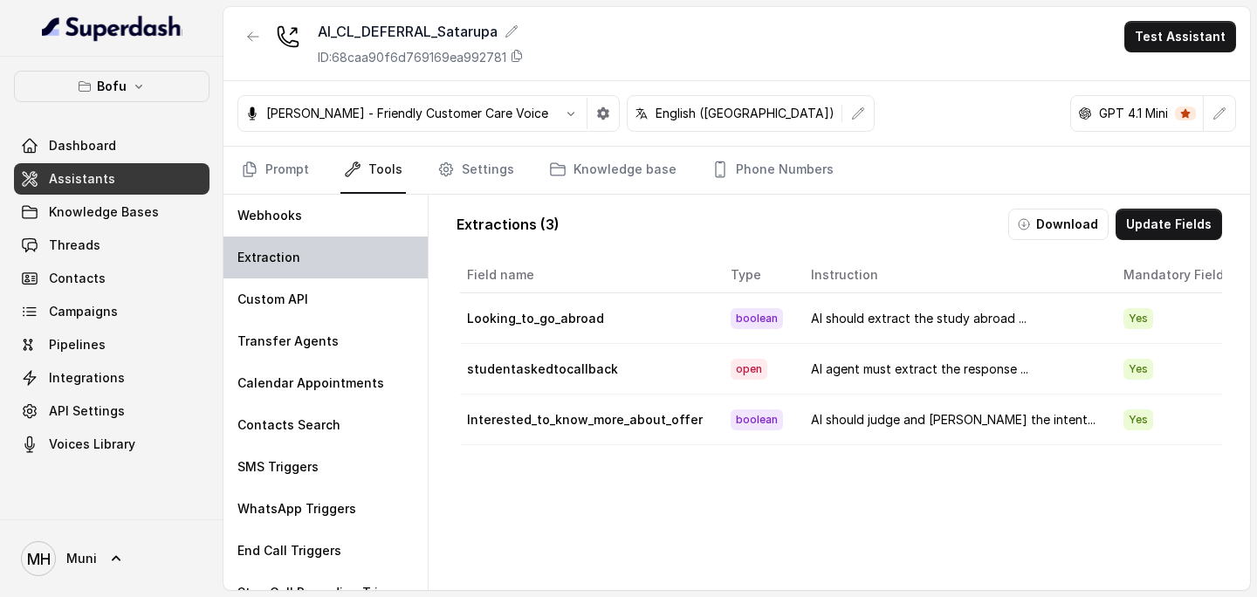
click at [312, 253] on div "Extraction" at bounding box center [326, 258] width 204 height 42
click at [93, 84] on button "Bofu" at bounding box center [112, 86] width 196 height 31
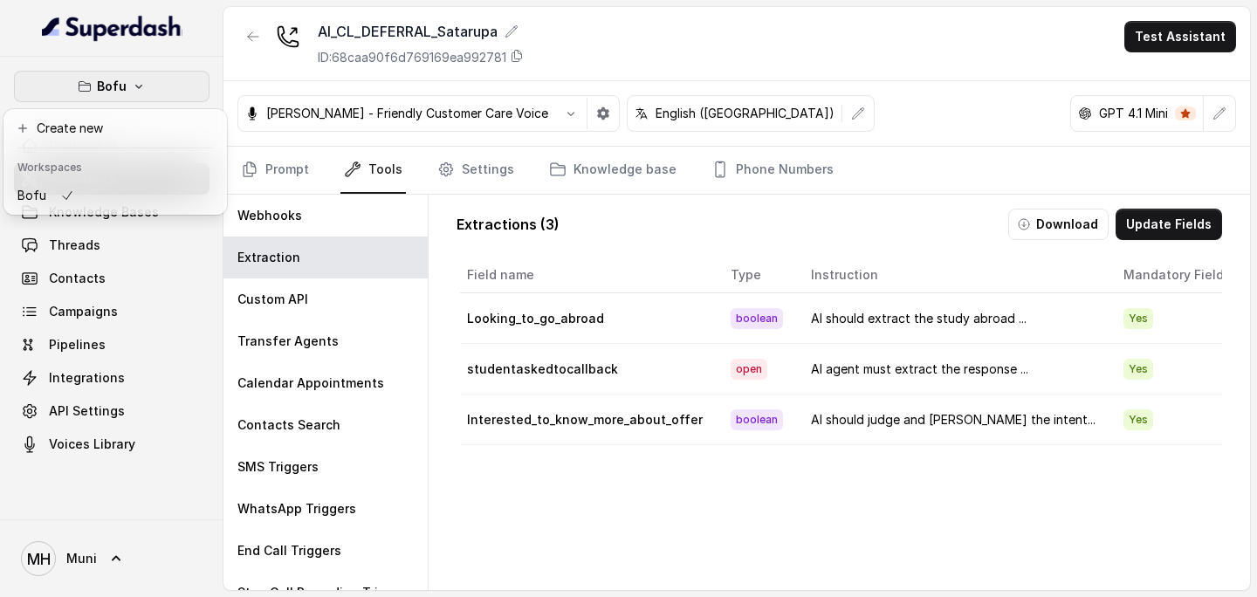
click at [135, 288] on div "Bofu Dashboard Assistants Knowledge Bases Threads Contacts Campaigns Pipelines …" at bounding box center [112, 265] width 196 height 389
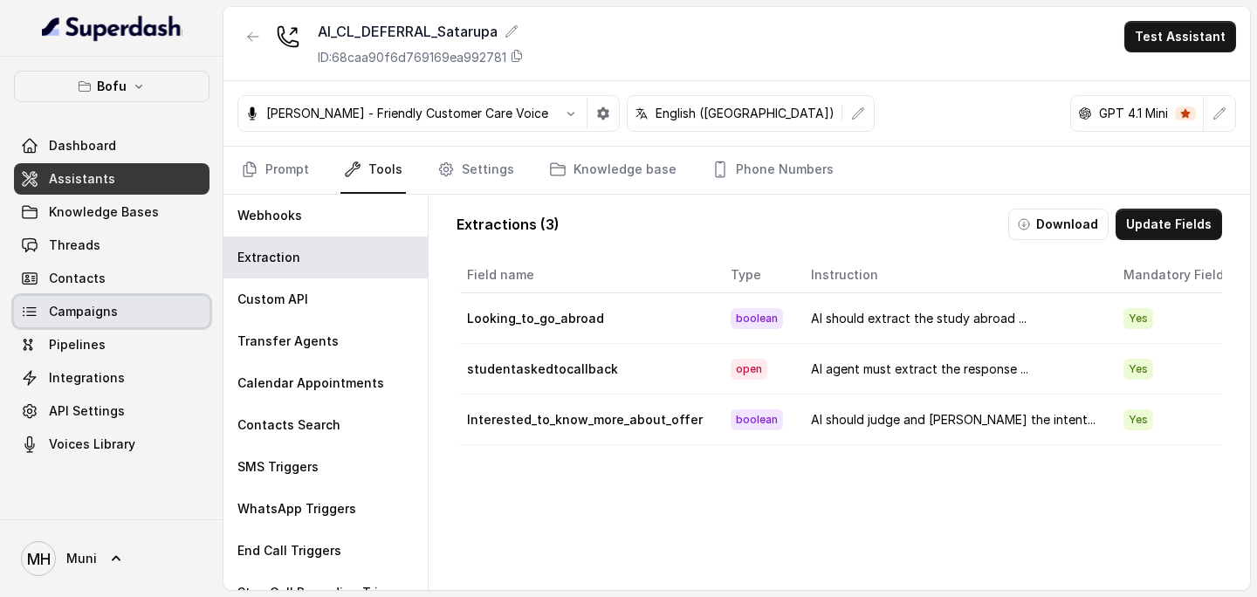
click at [111, 310] on span "Campaigns" at bounding box center [83, 311] width 69 height 17
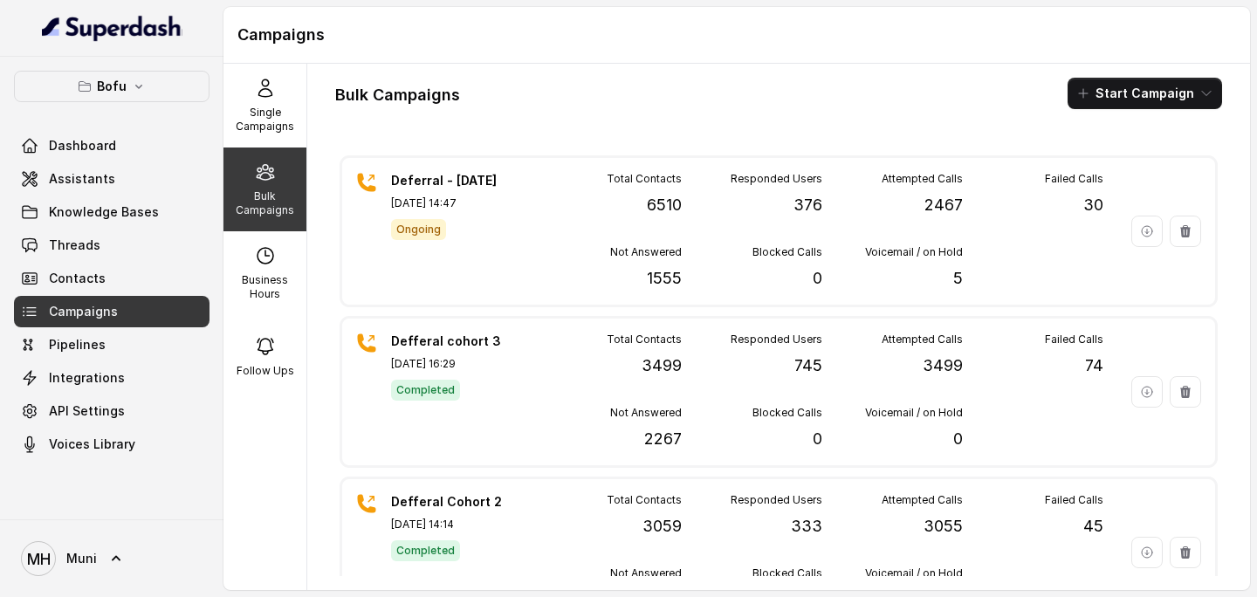
click at [701, 75] on div "Bulk Campaigns Start Campaign Deferral - [DATE] [DATE] 14:47 Ongoing Total Cont…" at bounding box center [778, 327] width 943 height 527
